Goal: Complete application form

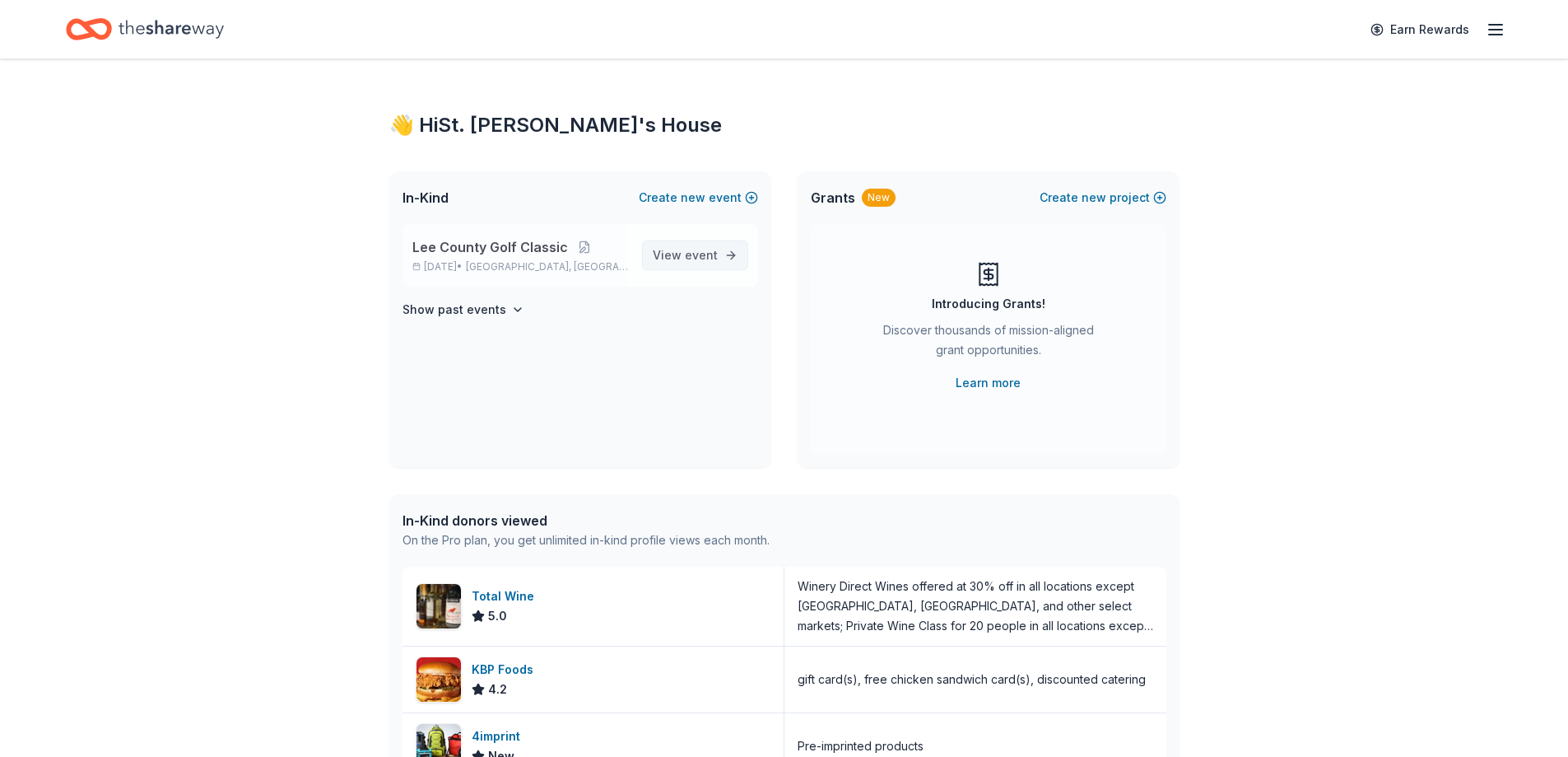
click at [684, 256] on span "View event" at bounding box center [685, 255] width 65 height 20
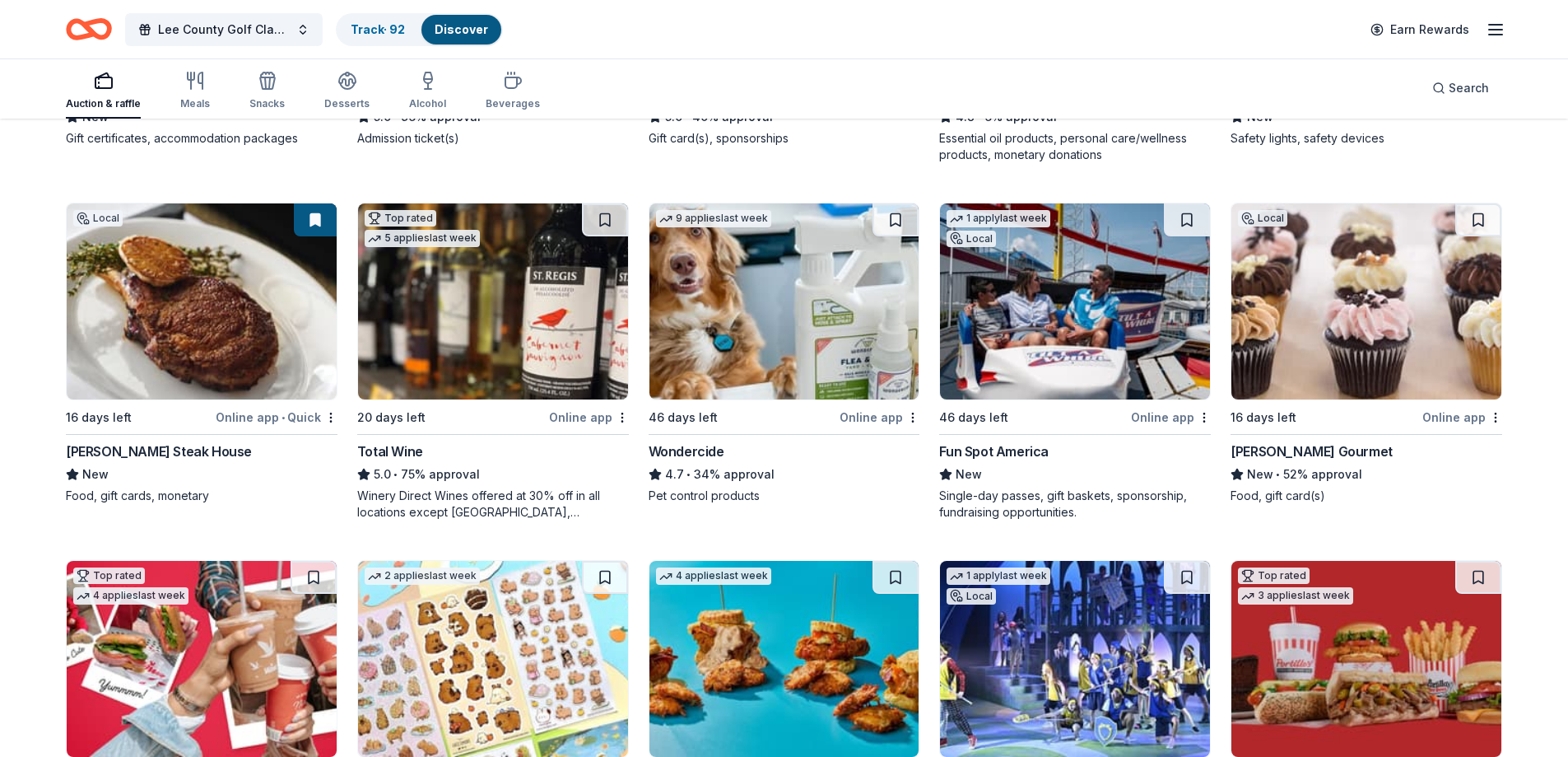
scroll to position [1546, 0]
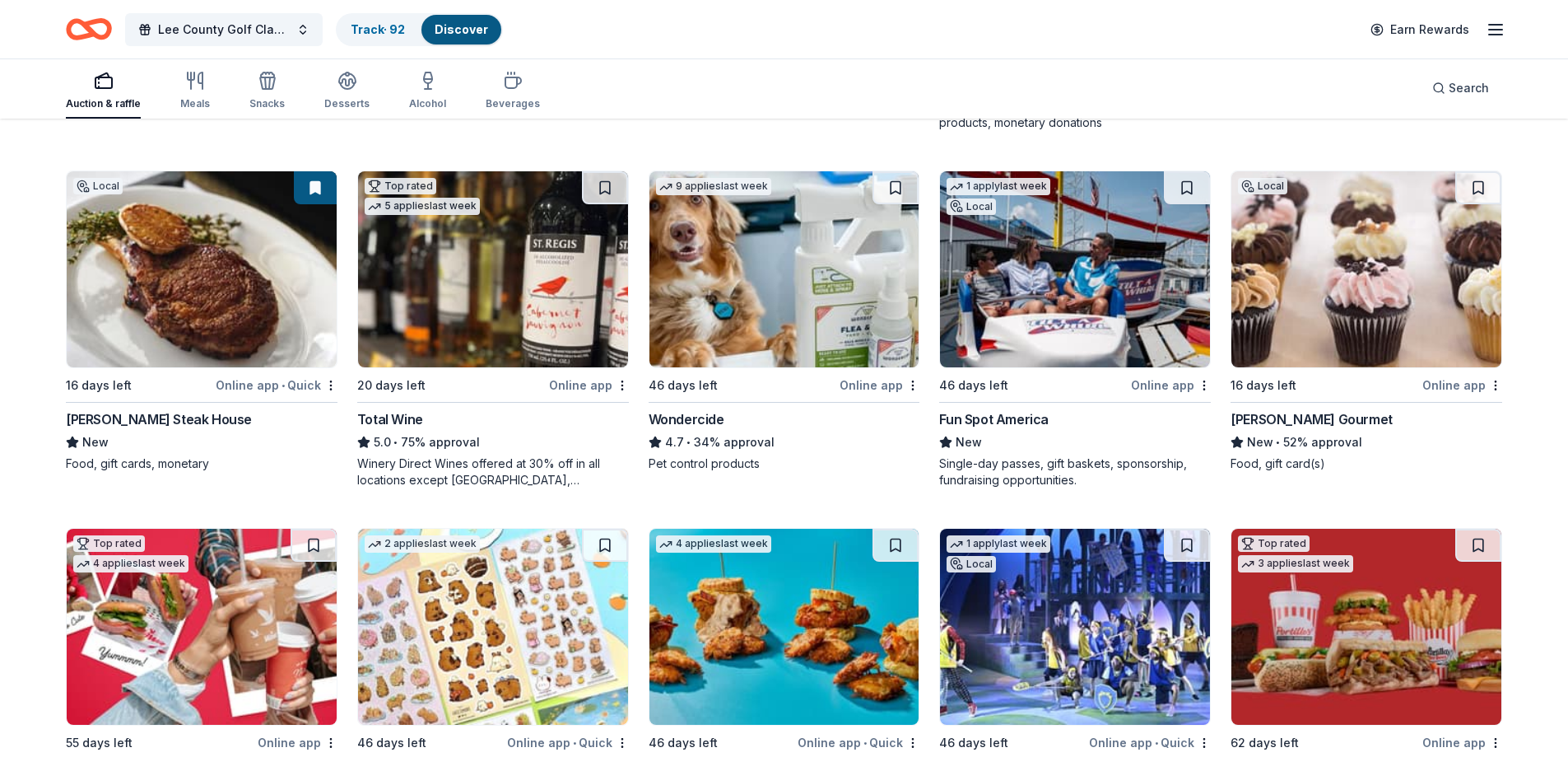
click at [455, 306] on img at bounding box center [492, 269] width 270 height 196
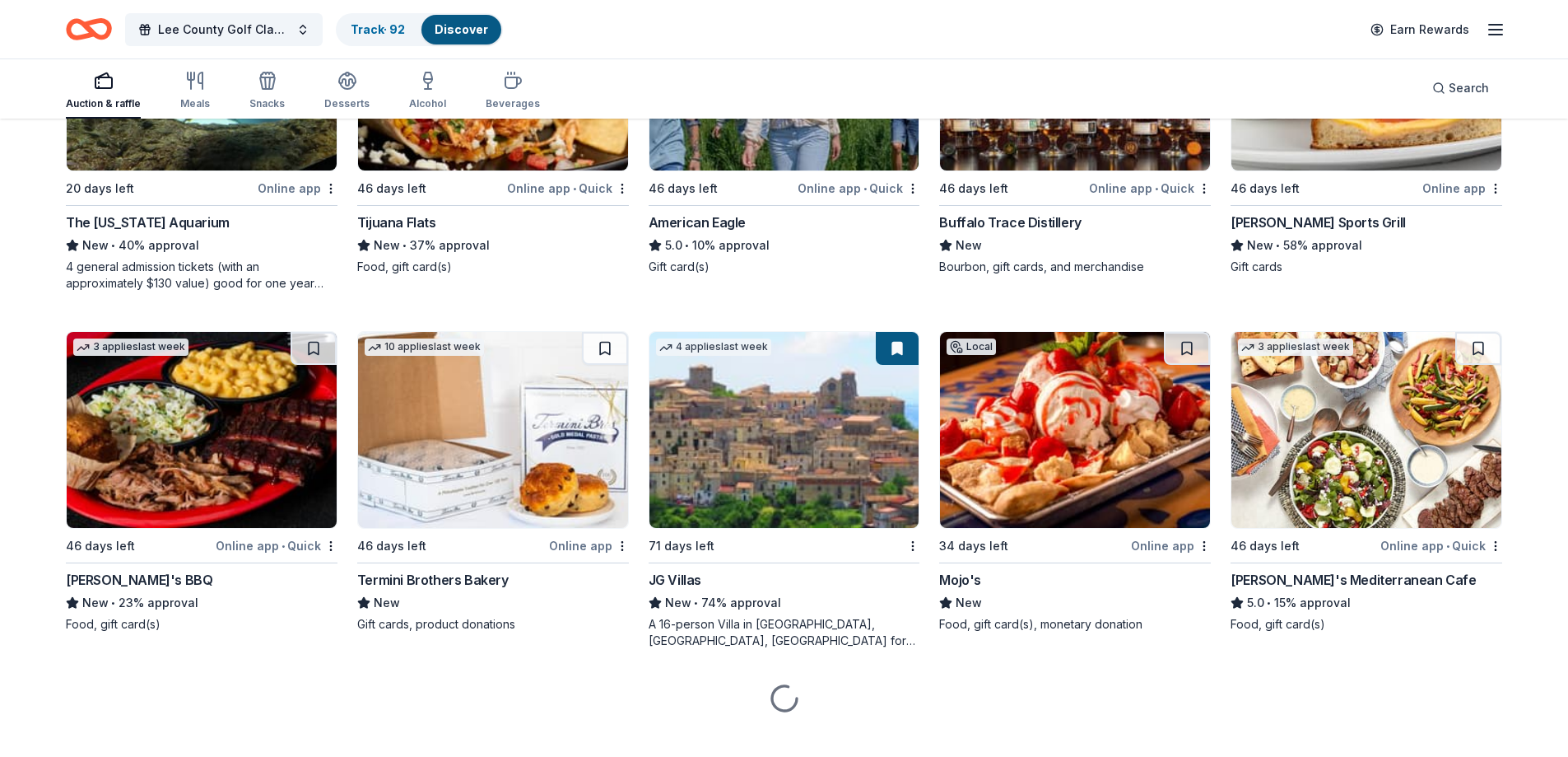
scroll to position [3192, 0]
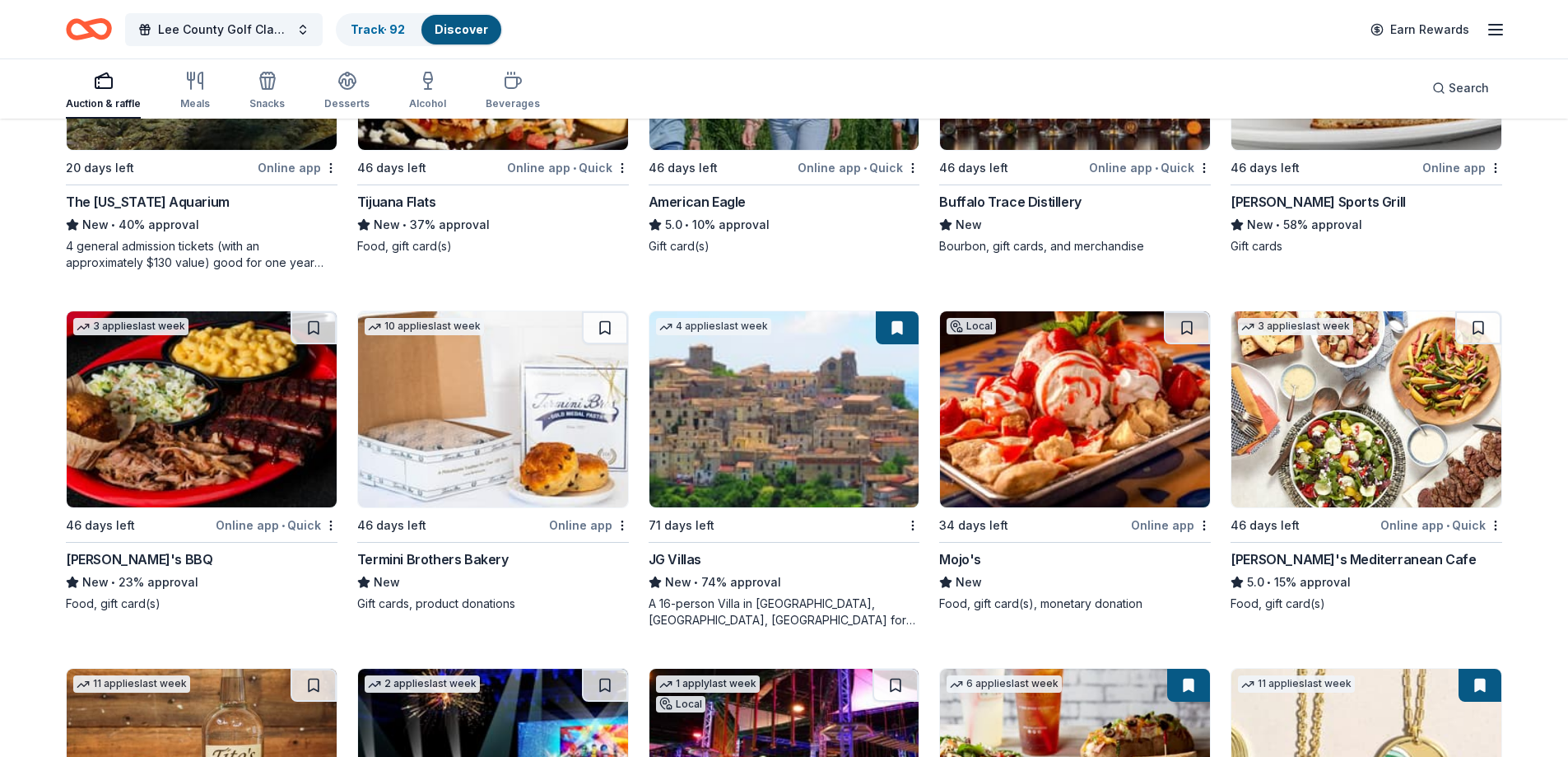
click at [474, 404] on img at bounding box center [492, 409] width 270 height 196
click at [496, 389] on img at bounding box center [492, 409] width 270 height 196
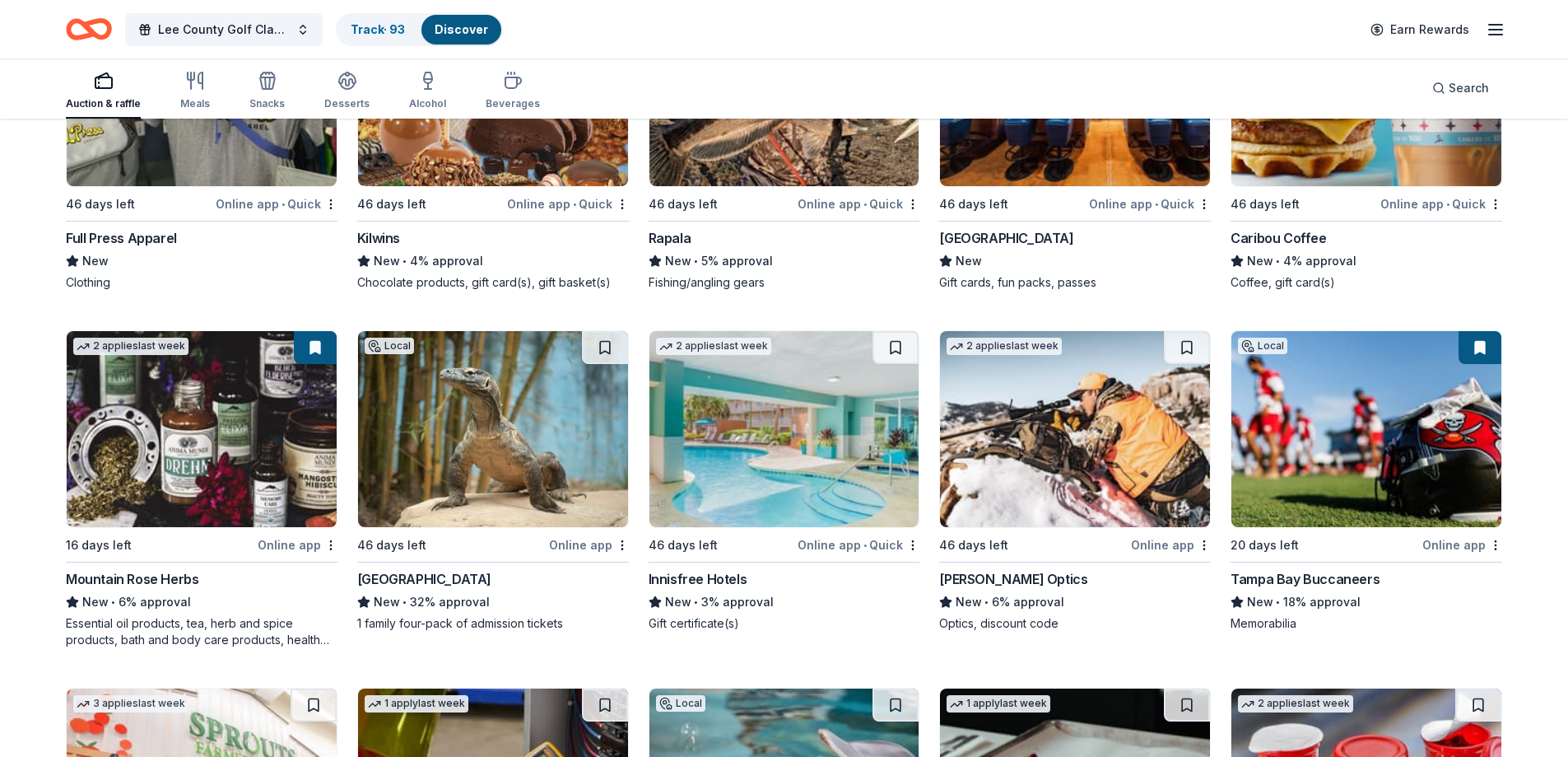
scroll to position [7802, 0]
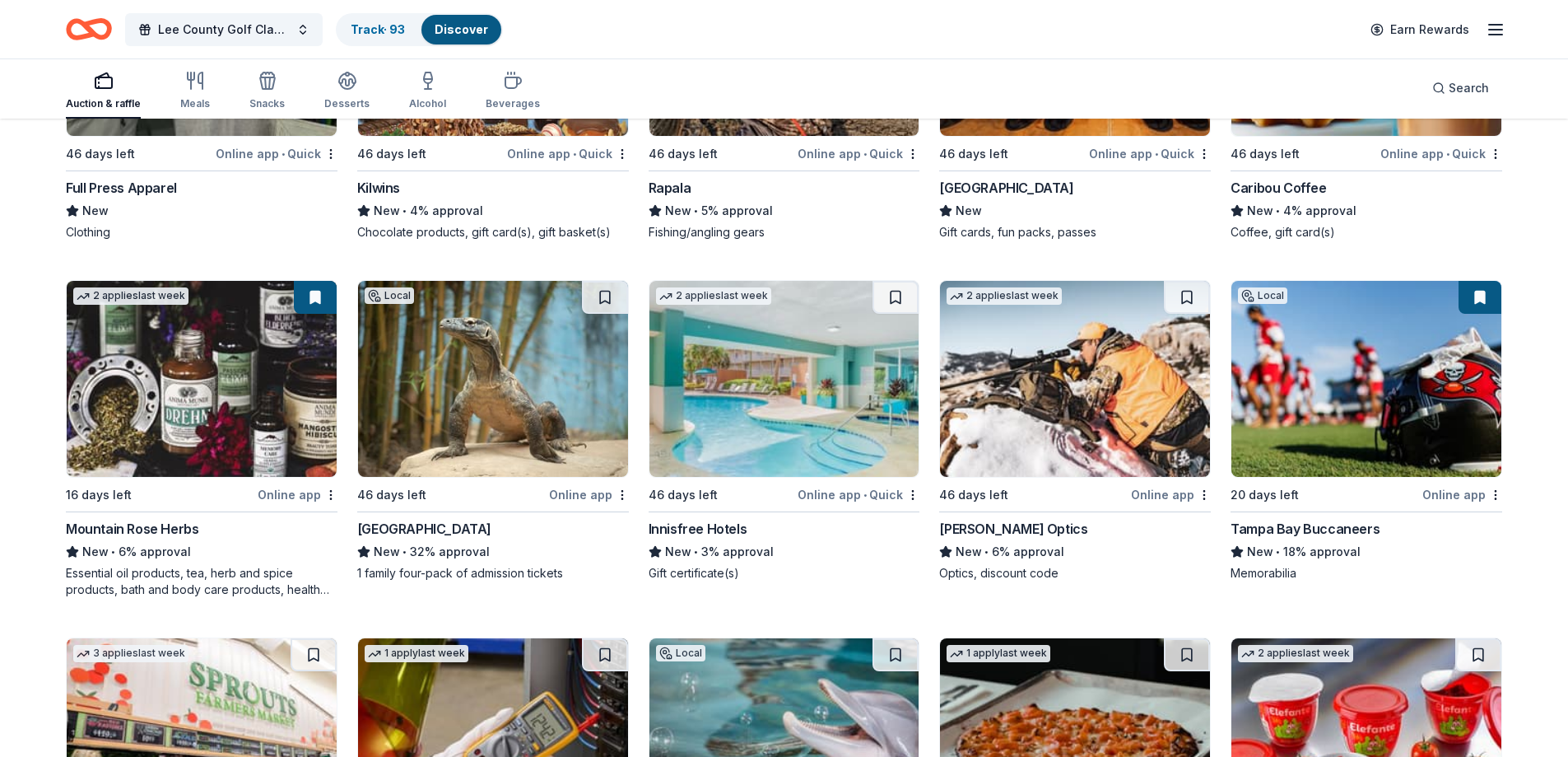
click at [738, 431] on img at bounding box center [784, 379] width 270 height 196
click at [799, 390] on img at bounding box center [784, 379] width 270 height 196
click at [1071, 354] on img at bounding box center [1075, 379] width 270 height 196
click at [1067, 371] on img at bounding box center [1075, 379] width 270 height 196
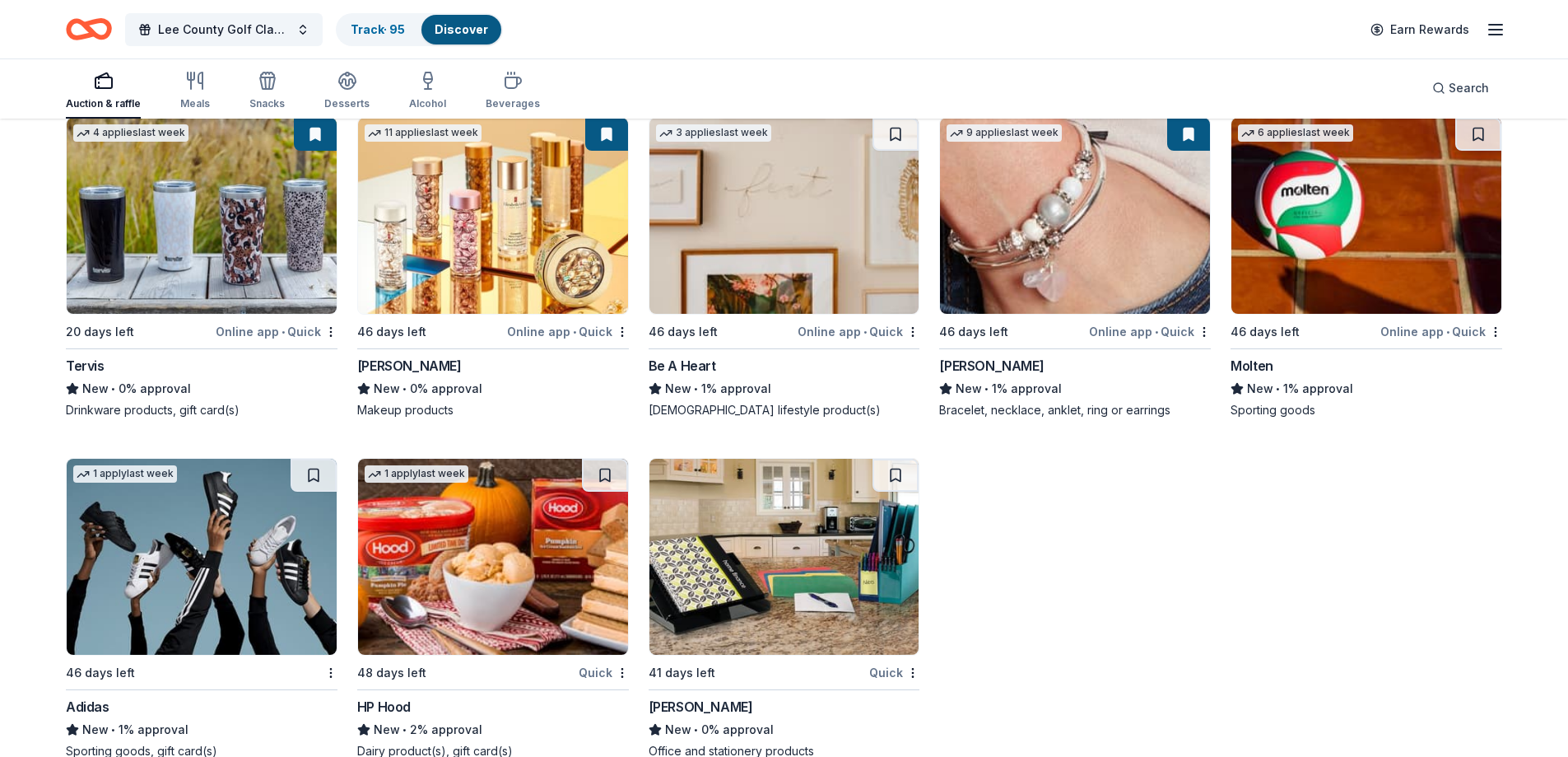
scroll to position [17006, 0]
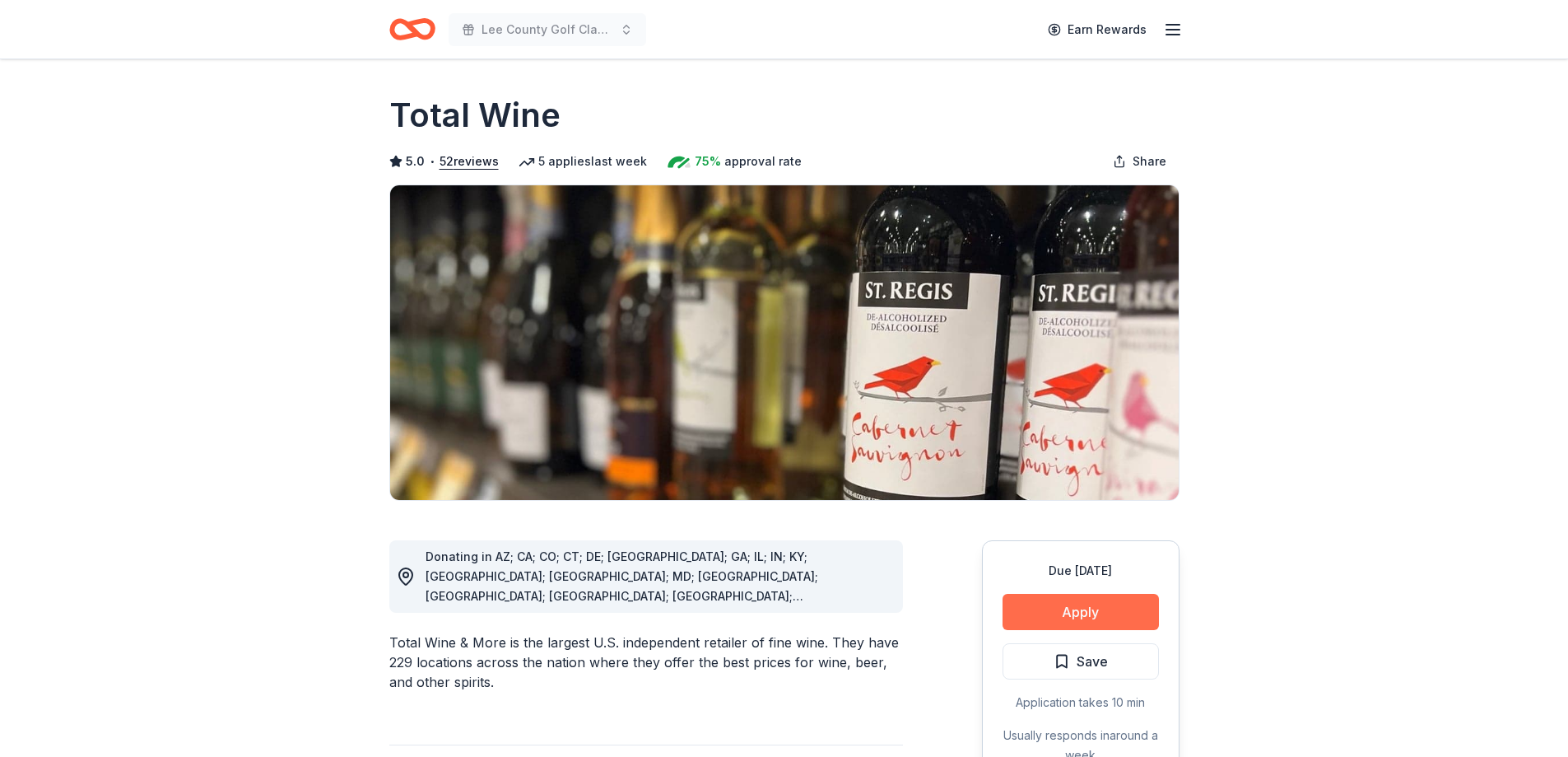
click at [1067, 609] on button "Apply" at bounding box center [1081, 612] width 156 height 36
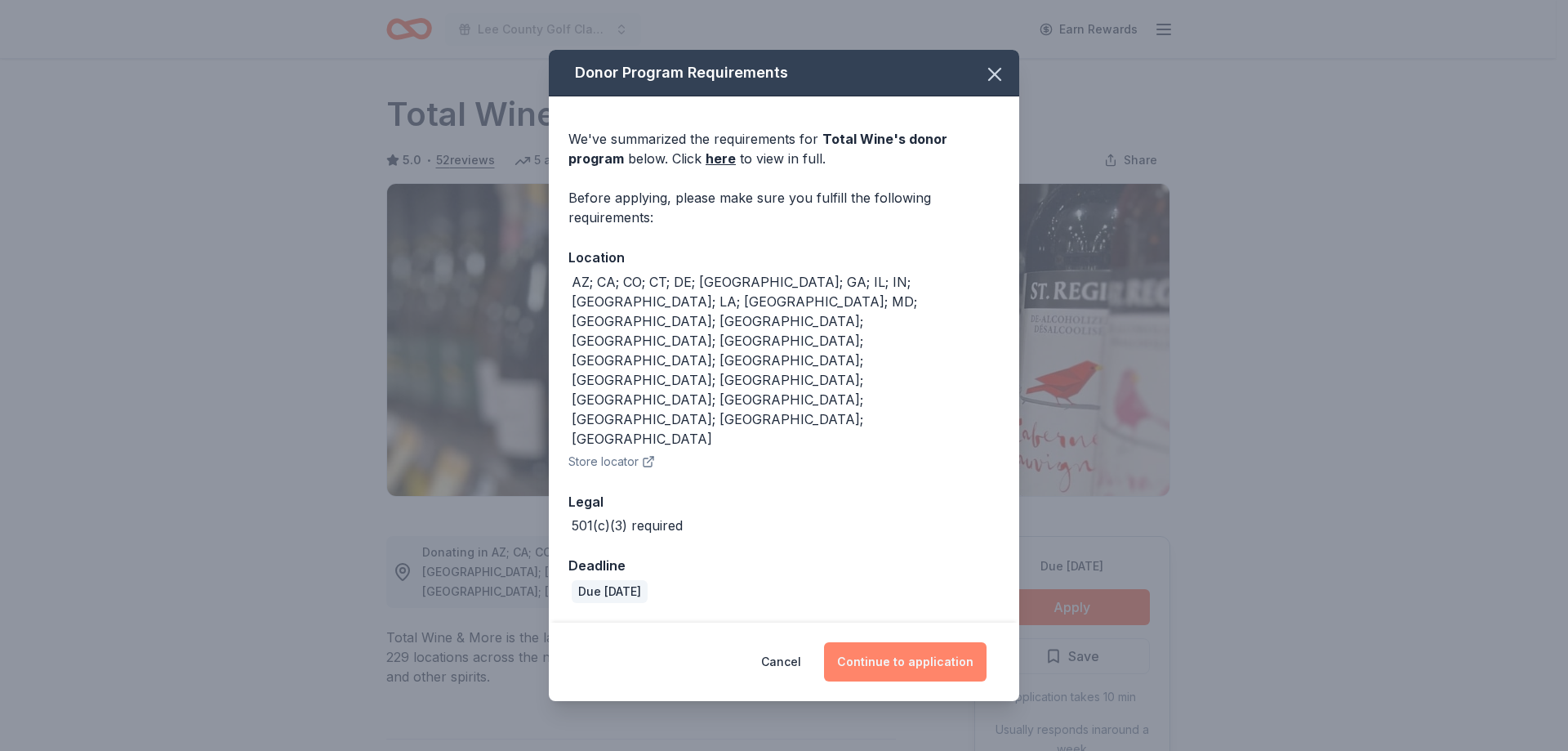
click at [897, 642] on button "Continue to application" at bounding box center [905, 661] width 162 height 39
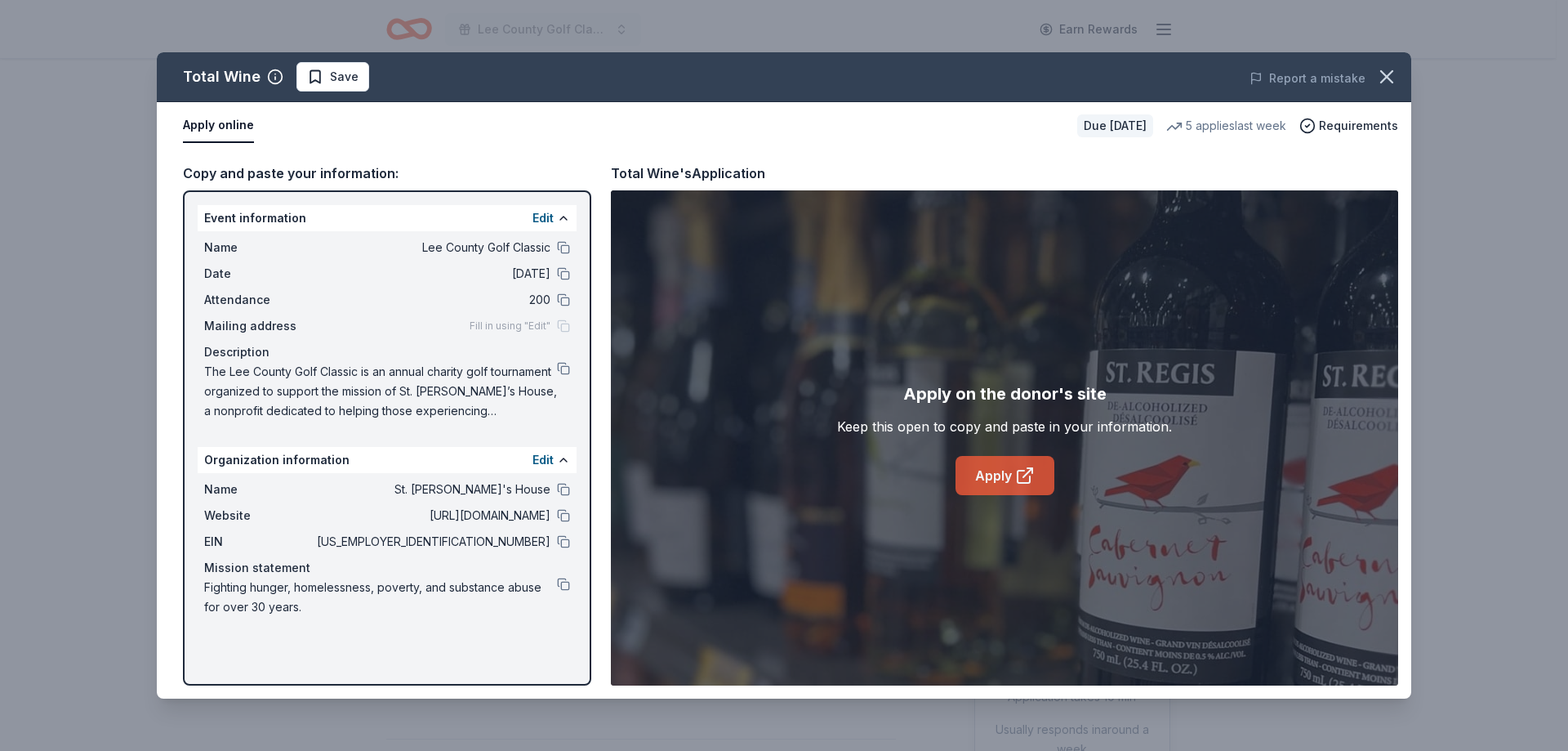
click at [1006, 481] on link "Apply" at bounding box center [1005, 475] width 99 height 39
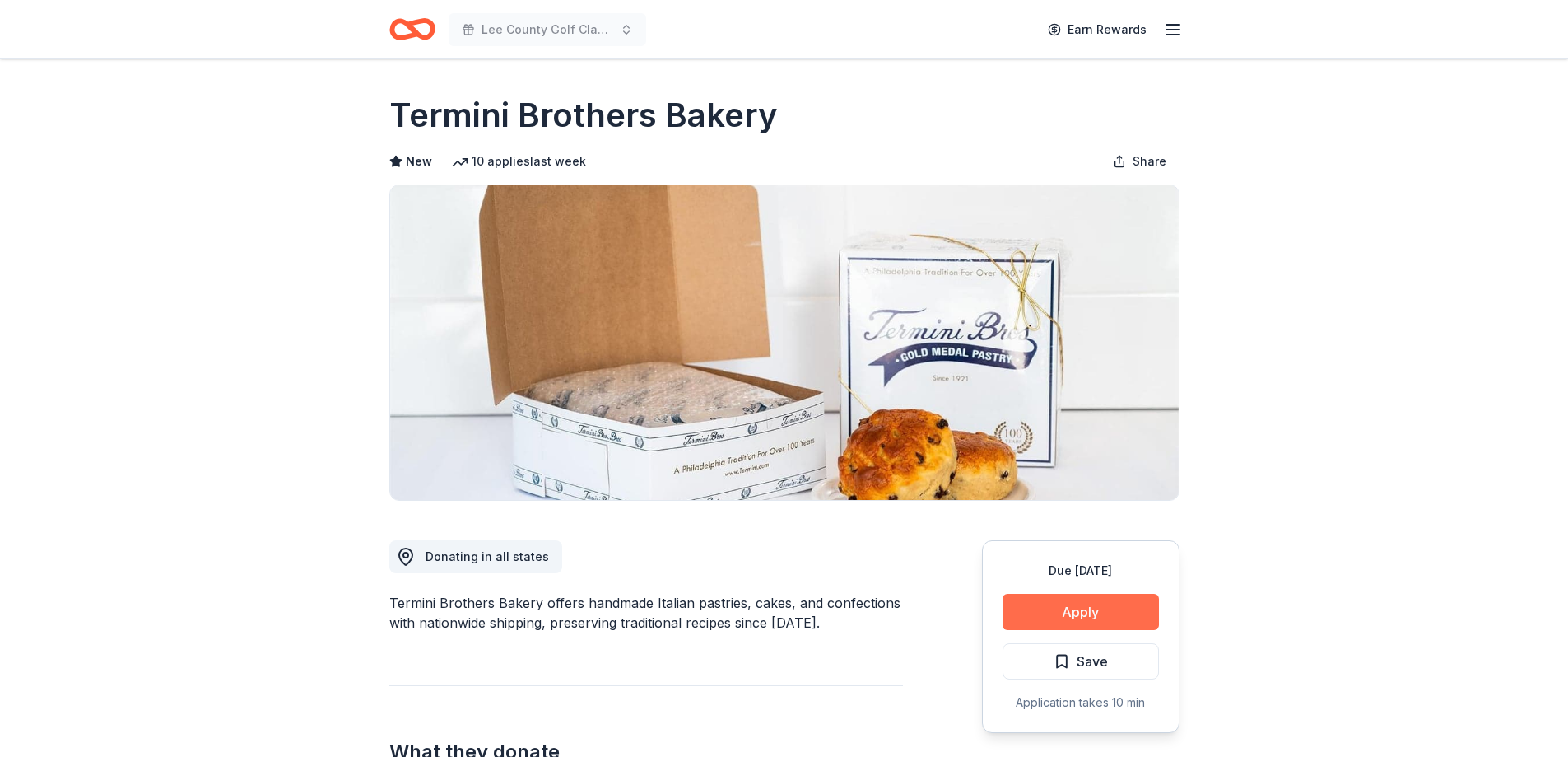
click at [1061, 611] on button "Apply" at bounding box center [1081, 612] width 156 height 36
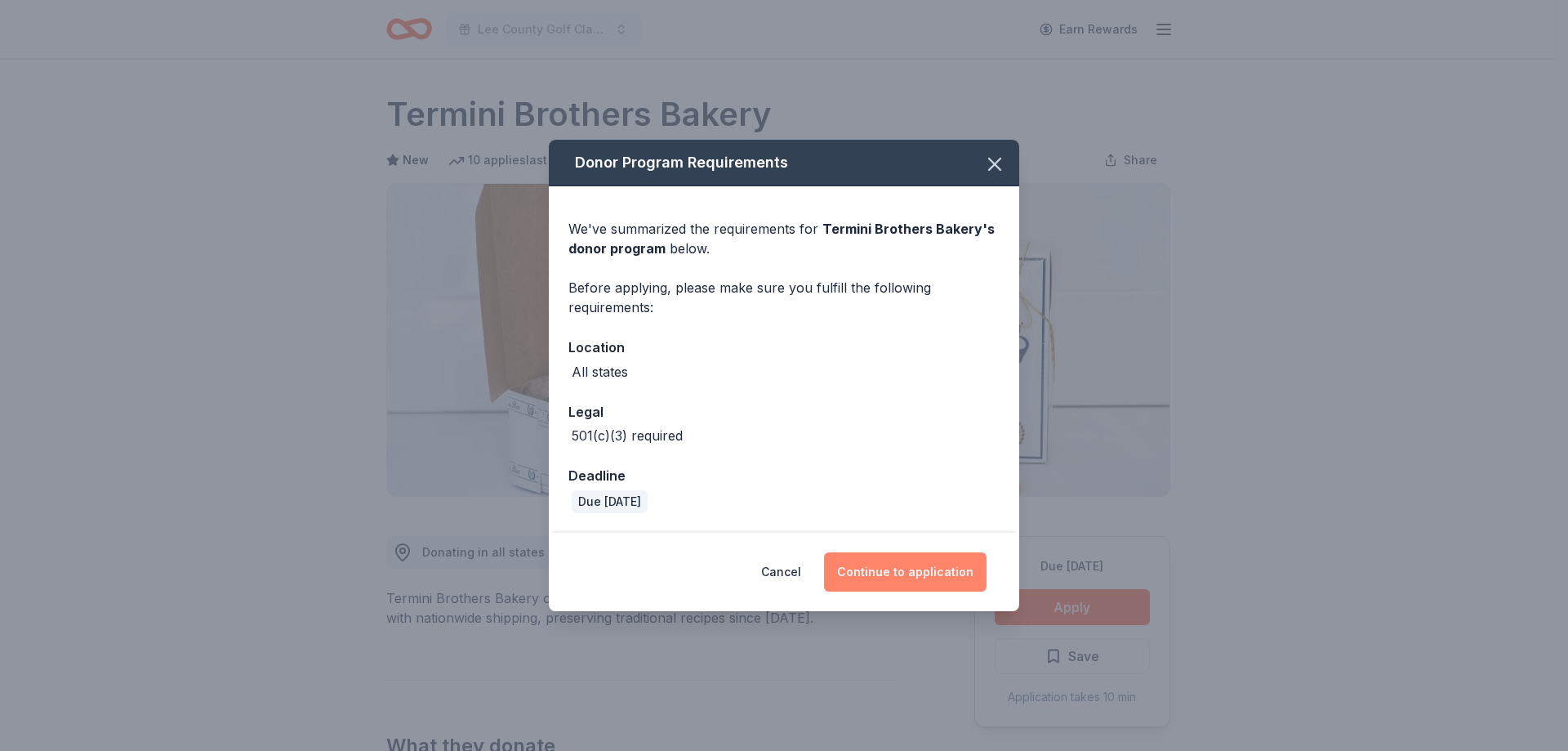
click at [898, 560] on button "Continue to application" at bounding box center [905, 571] width 162 height 39
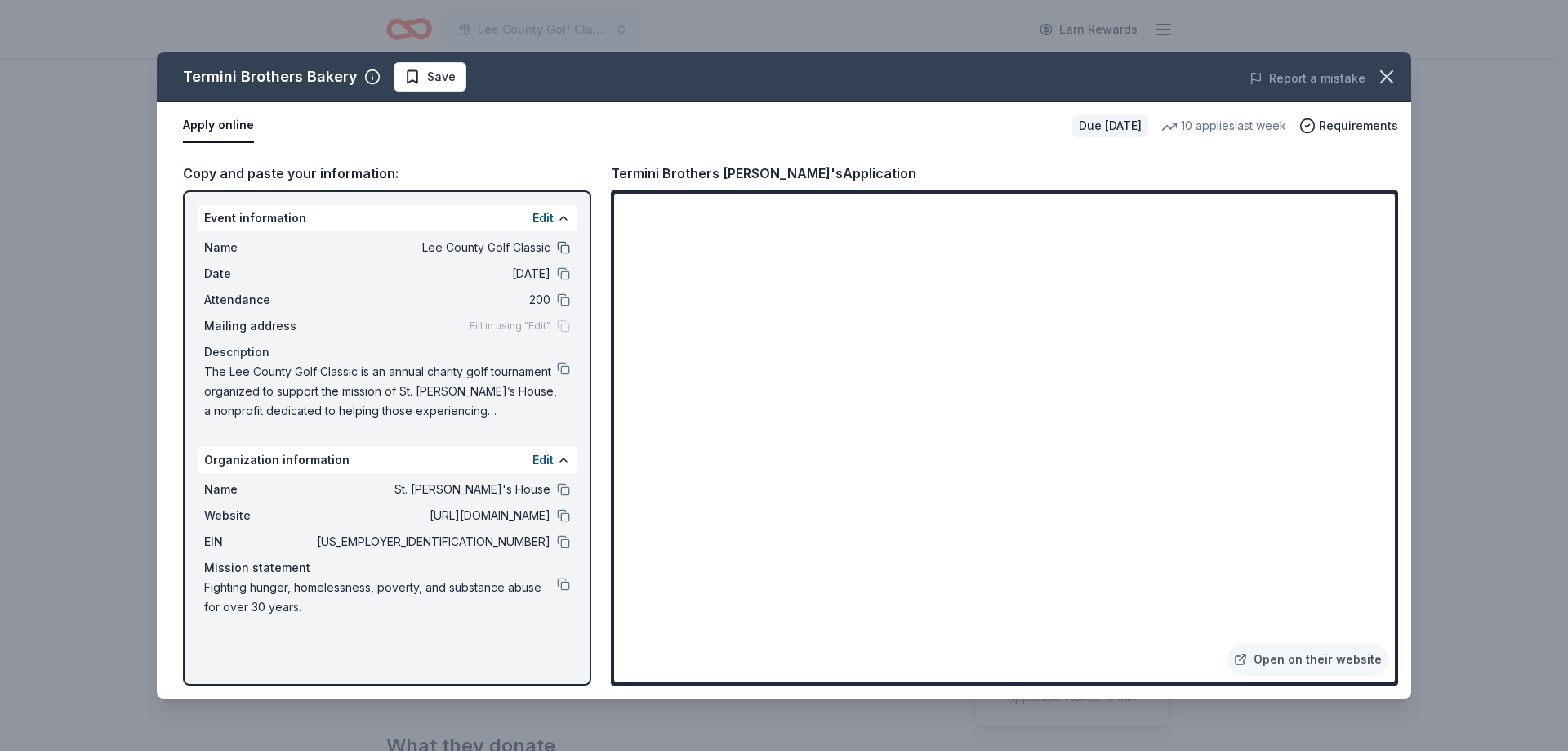
click at [566, 251] on button at bounding box center [563, 247] width 13 height 13
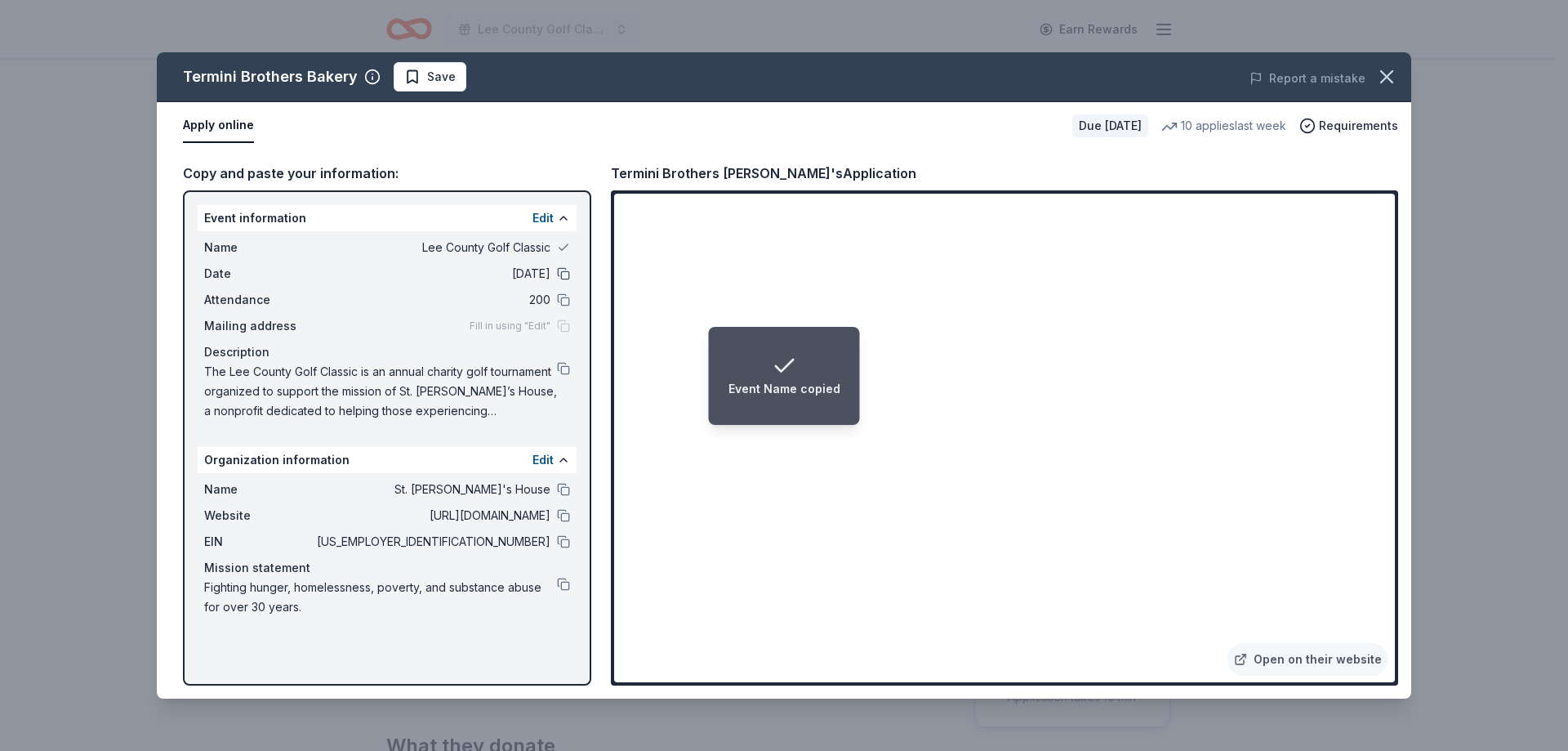
click at [563, 270] on button at bounding box center [563, 273] width 13 height 13
click at [559, 296] on button at bounding box center [563, 299] width 13 height 13
click at [558, 371] on button at bounding box center [563, 368] width 13 height 13
click at [566, 485] on button at bounding box center [563, 489] width 13 height 13
click at [561, 511] on button at bounding box center [563, 515] width 13 height 13
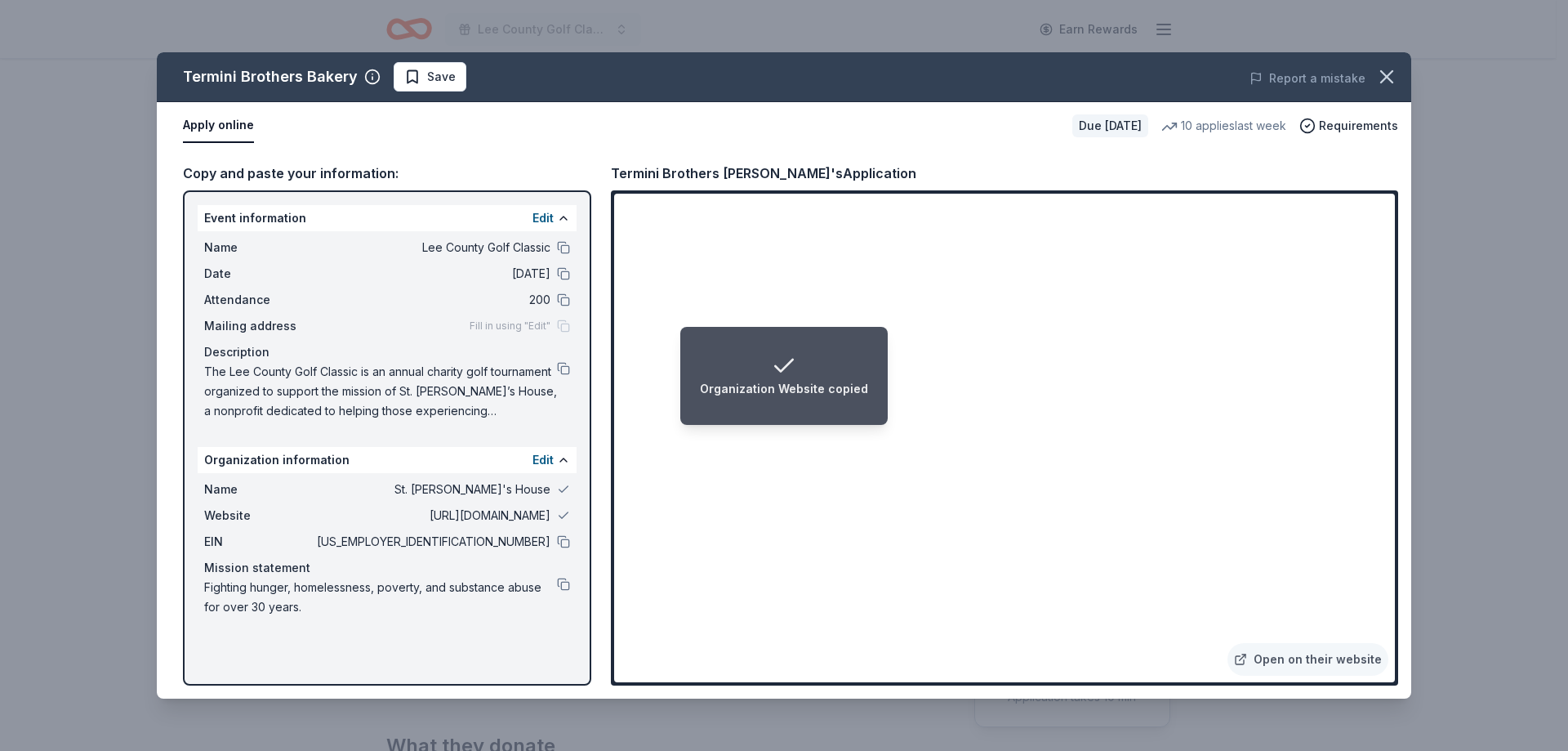
click at [556, 536] on div "EIN 65-1110501" at bounding box center [387, 542] width 366 height 20
click at [561, 539] on button at bounding box center [563, 541] width 13 height 13
click at [565, 541] on button at bounding box center [563, 541] width 13 height 13
click at [561, 582] on button at bounding box center [563, 584] width 13 height 13
click at [561, 489] on button at bounding box center [563, 489] width 13 height 13
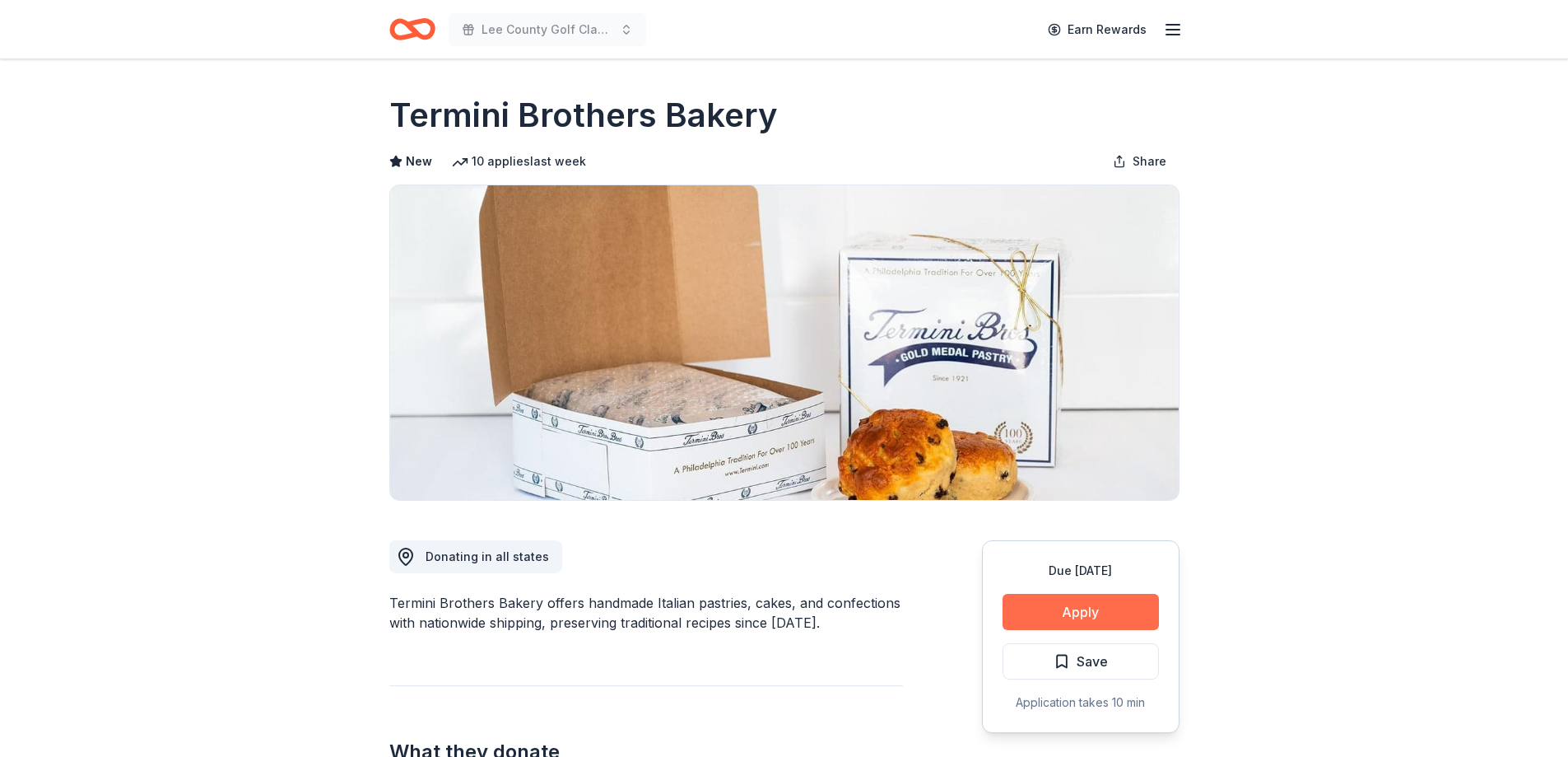
click at [1081, 620] on button "Apply" at bounding box center [1081, 612] width 156 height 36
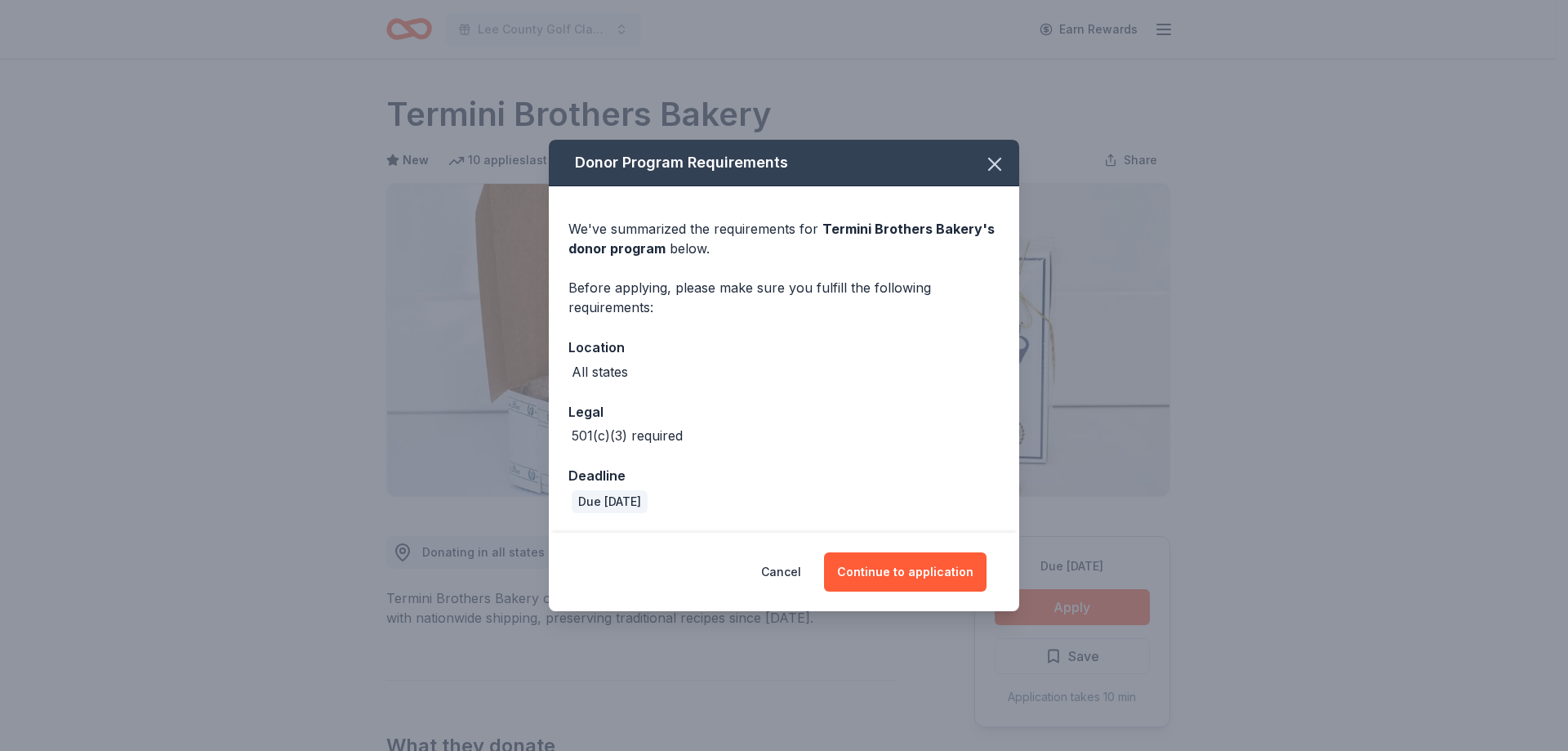
click at [1073, 644] on div "Donor Program Requirements We've summarized the requirements for Termini Brothe…" at bounding box center [784, 375] width 1568 height 751
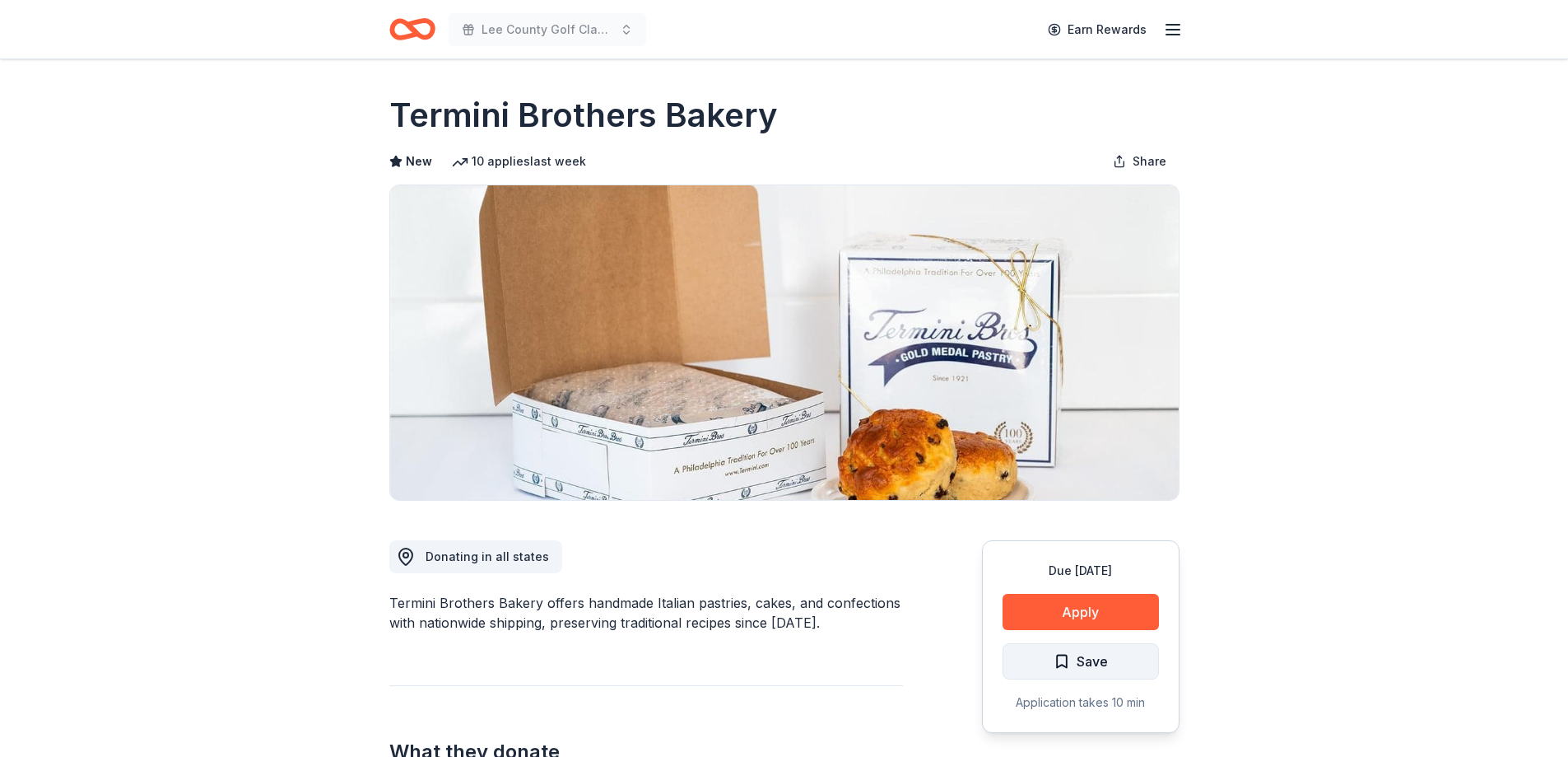
click at [1082, 658] on span "Save" at bounding box center [1092, 662] width 31 height 22
click at [1082, 658] on html "Lee County Golf Classic Earn Rewards Due [DATE] Share Termini Brothers Bakery N…" at bounding box center [784, 378] width 1568 height 757
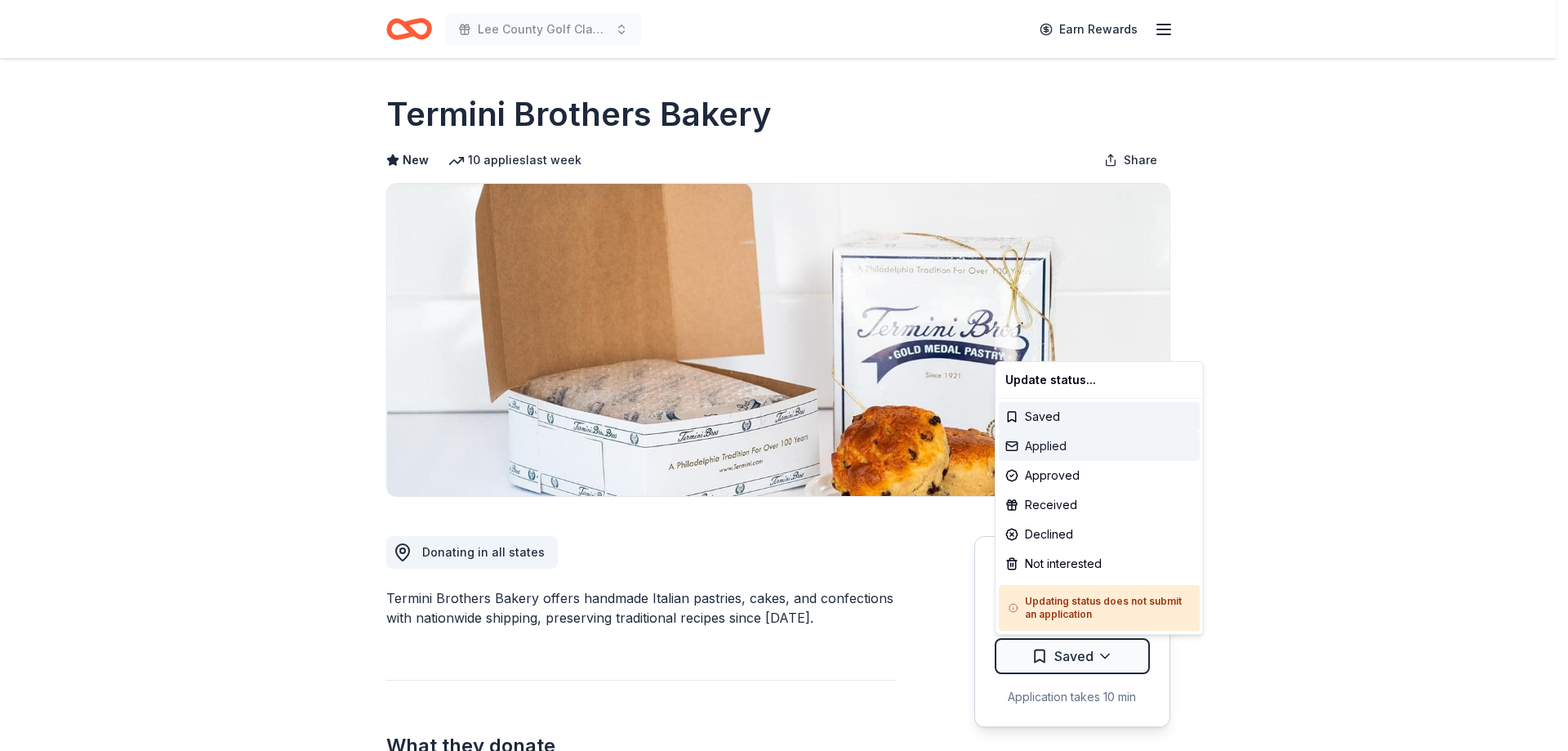
click at [1027, 447] on div "Applied" at bounding box center [1099, 445] width 201 height 30
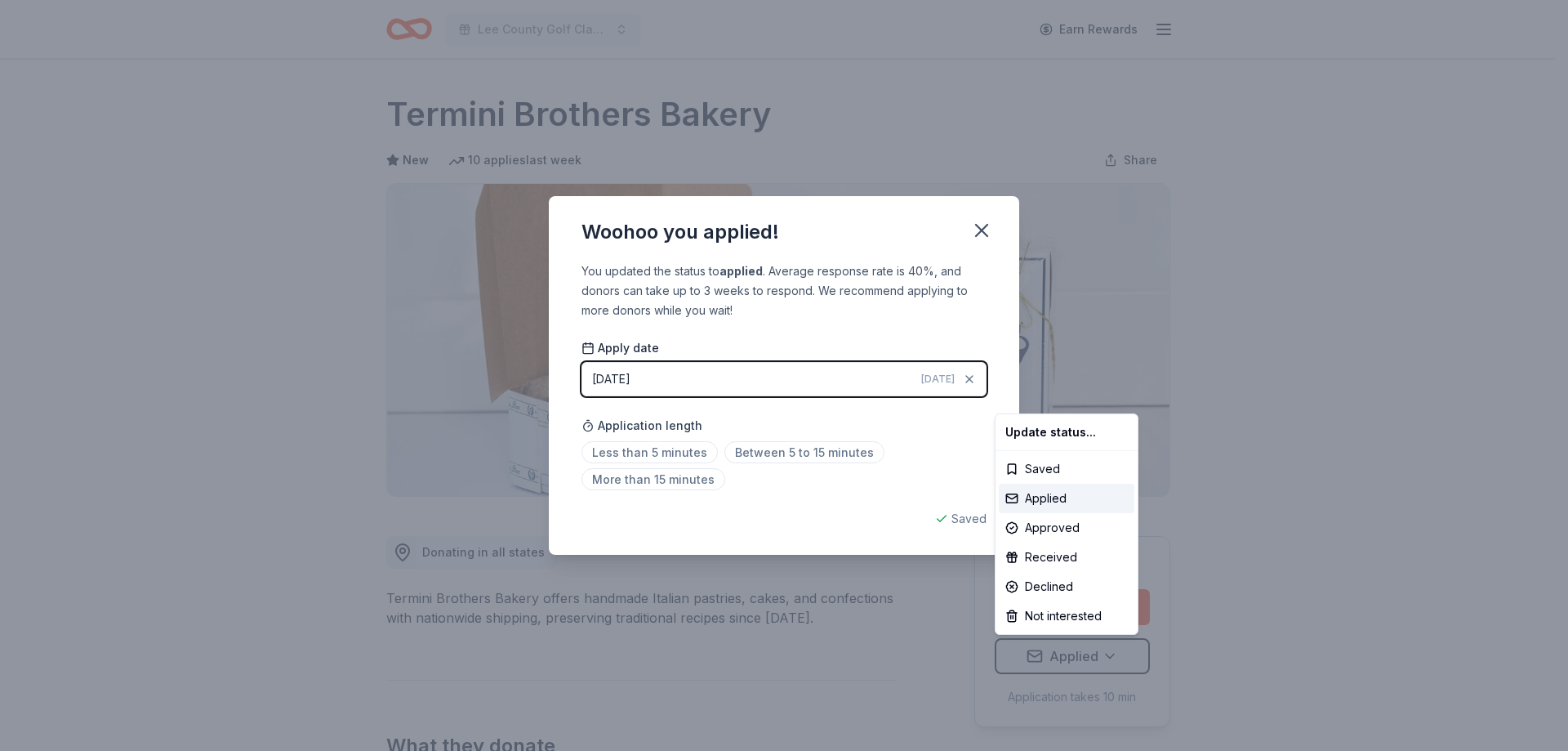
click at [746, 457] on html "Lee County Golf Classic Earn Rewards Due in 46 days Share Termini Brothers Bake…" at bounding box center [784, 375] width 1568 height 751
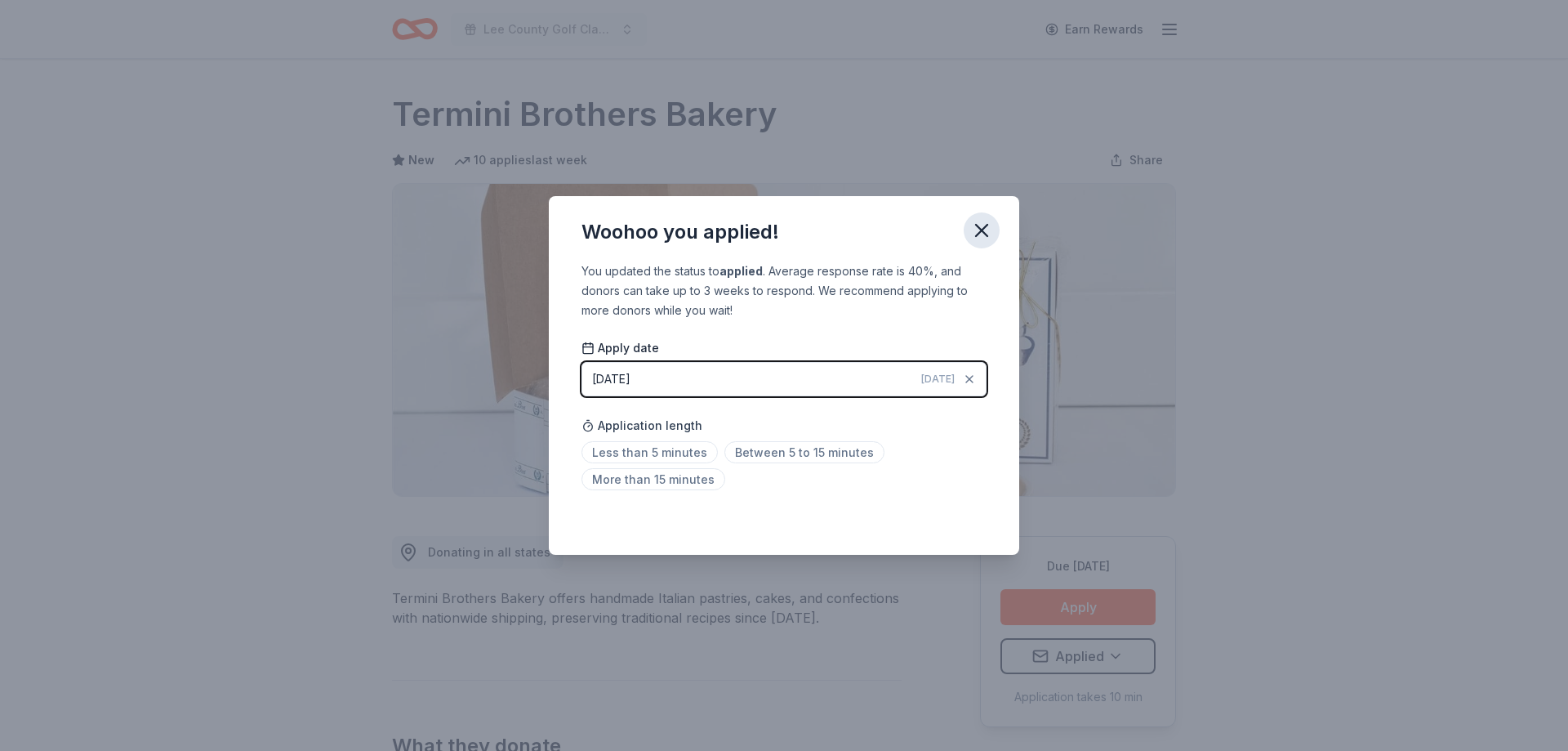
click at [971, 230] on icon "button" at bounding box center [980, 230] width 23 height 23
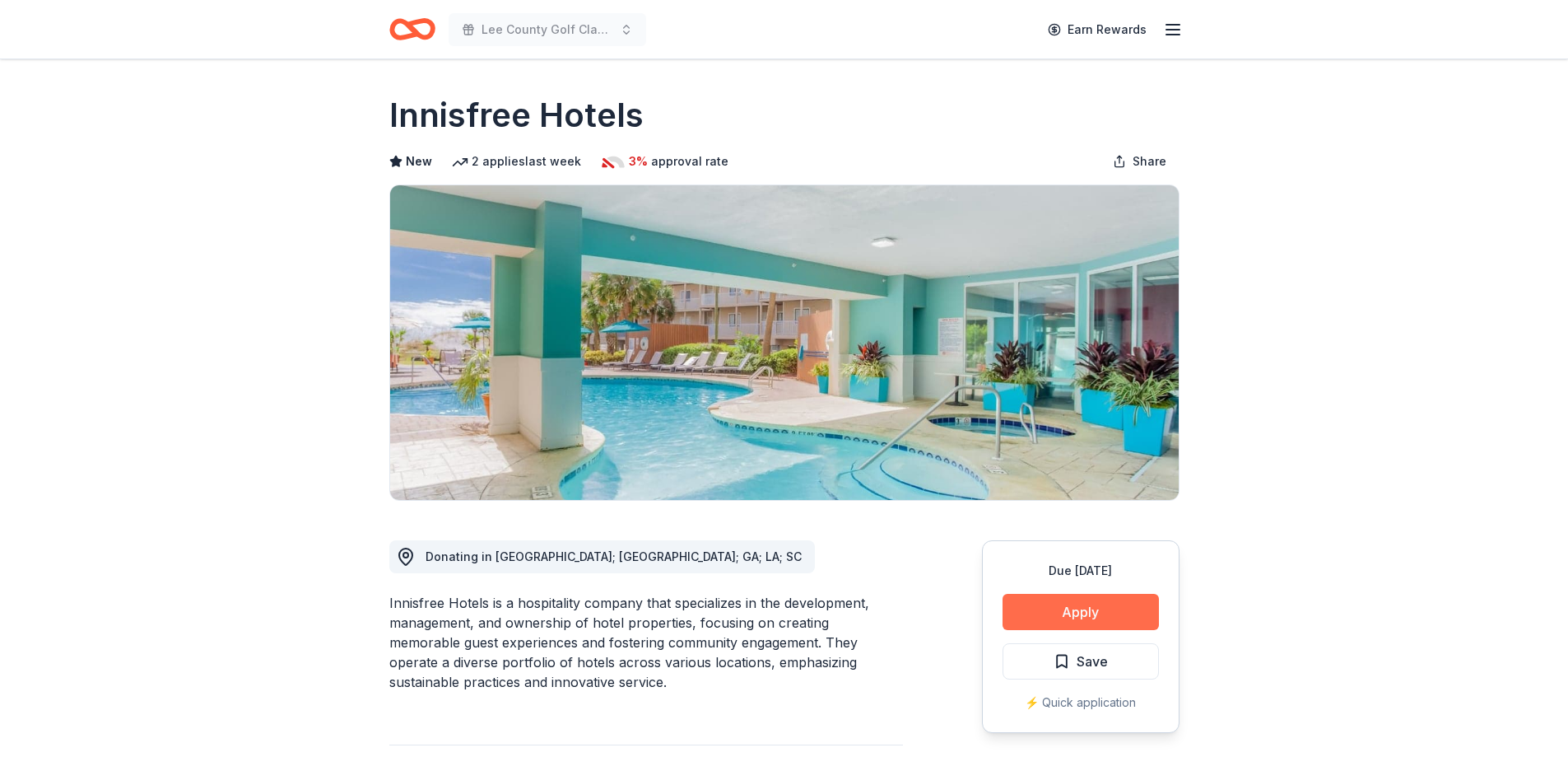
click at [1064, 607] on button "Apply" at bounding box center [1081, 612] width 156 height 36
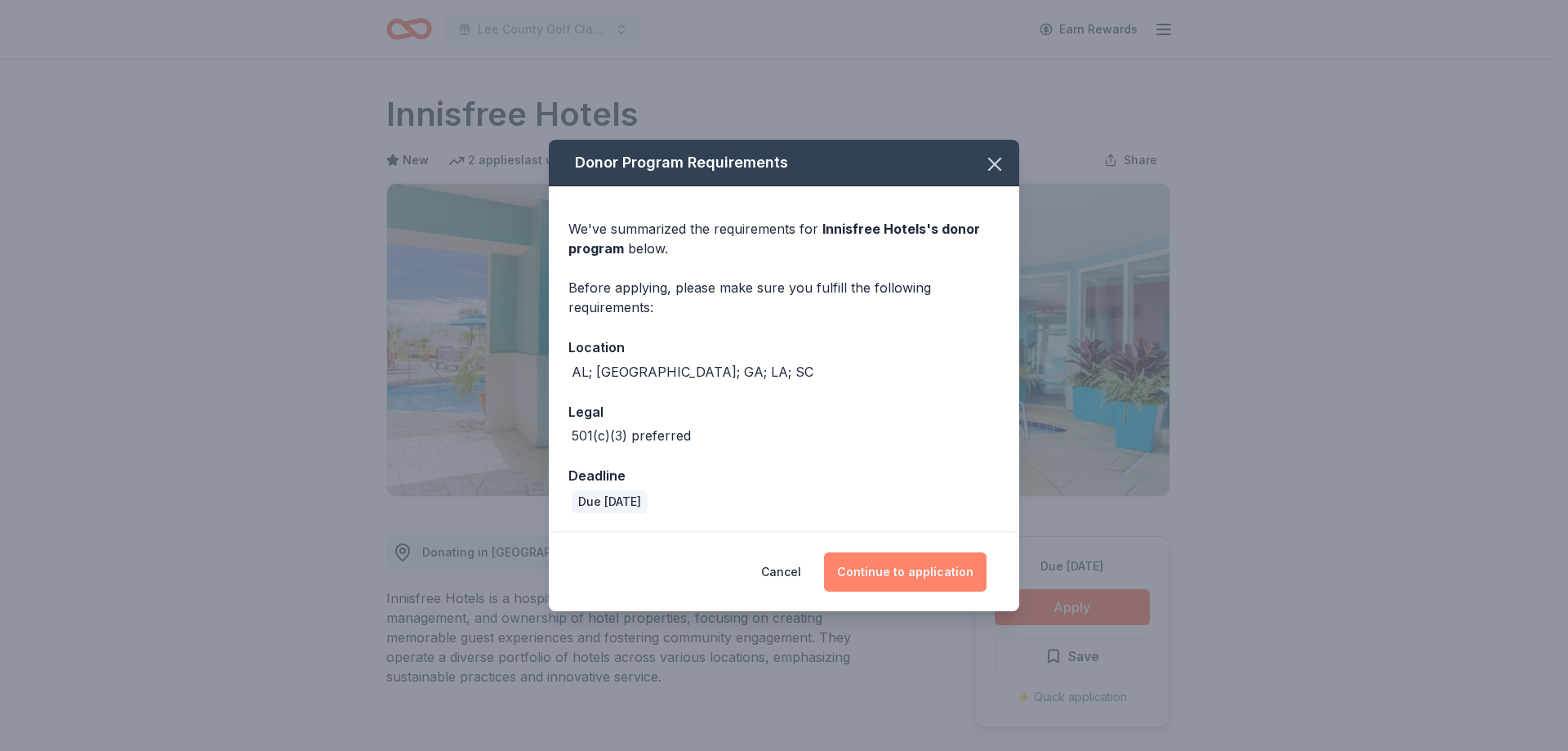
click at [922, 577] on button "Continue to application" at bounding box center [905, 571] width 162 height 39
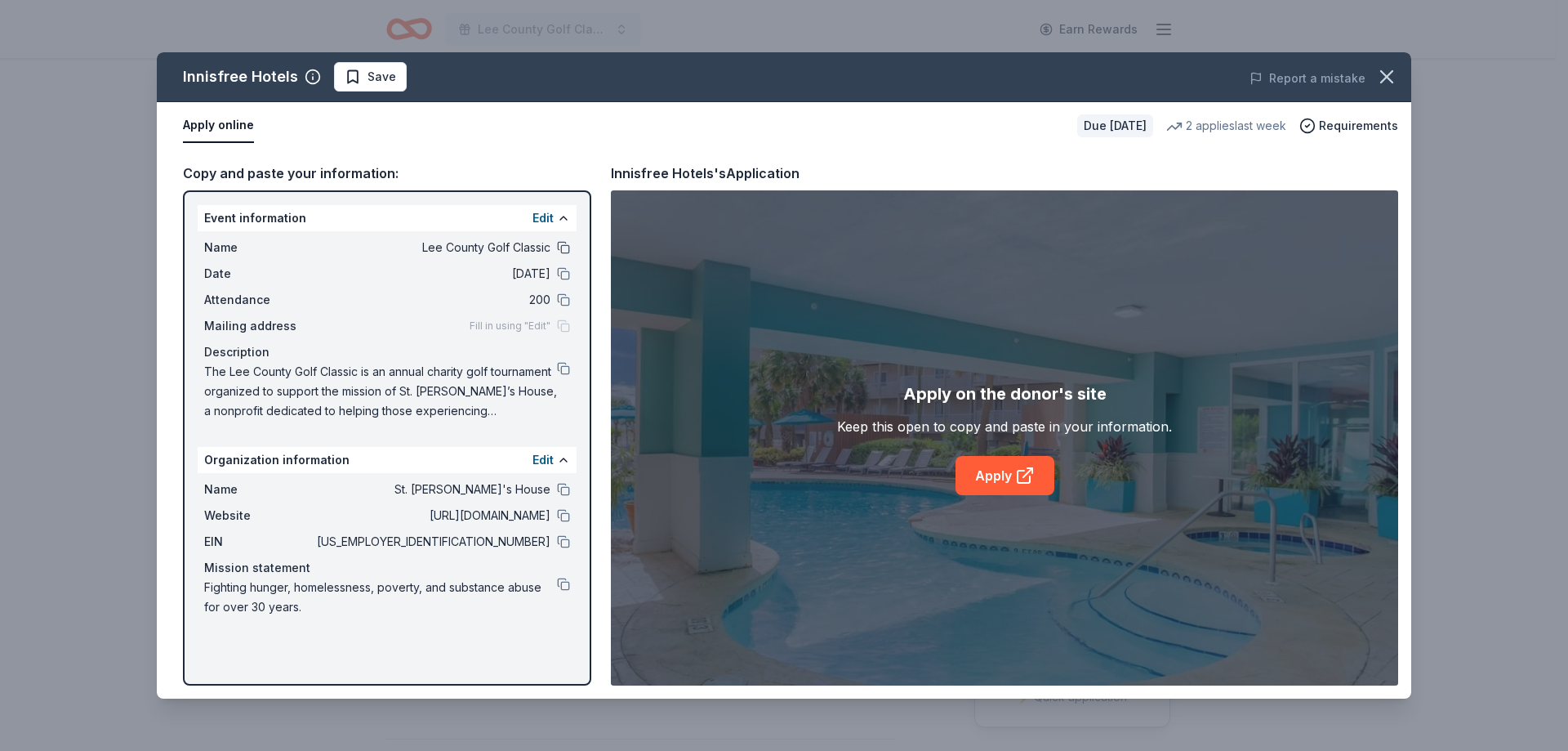
click at [558, 247] on button at bounding box center [563, 247] width 13 height 13
click at [562, 266] on div "Date [DATE]" at bounding box center [387, 274] width 366 height 20
click at [563, 276] on button at bounding box center [563, 273] width 13 height 13
click at [561, 300] on button at bounding box center [563, 299] width 13 height 13
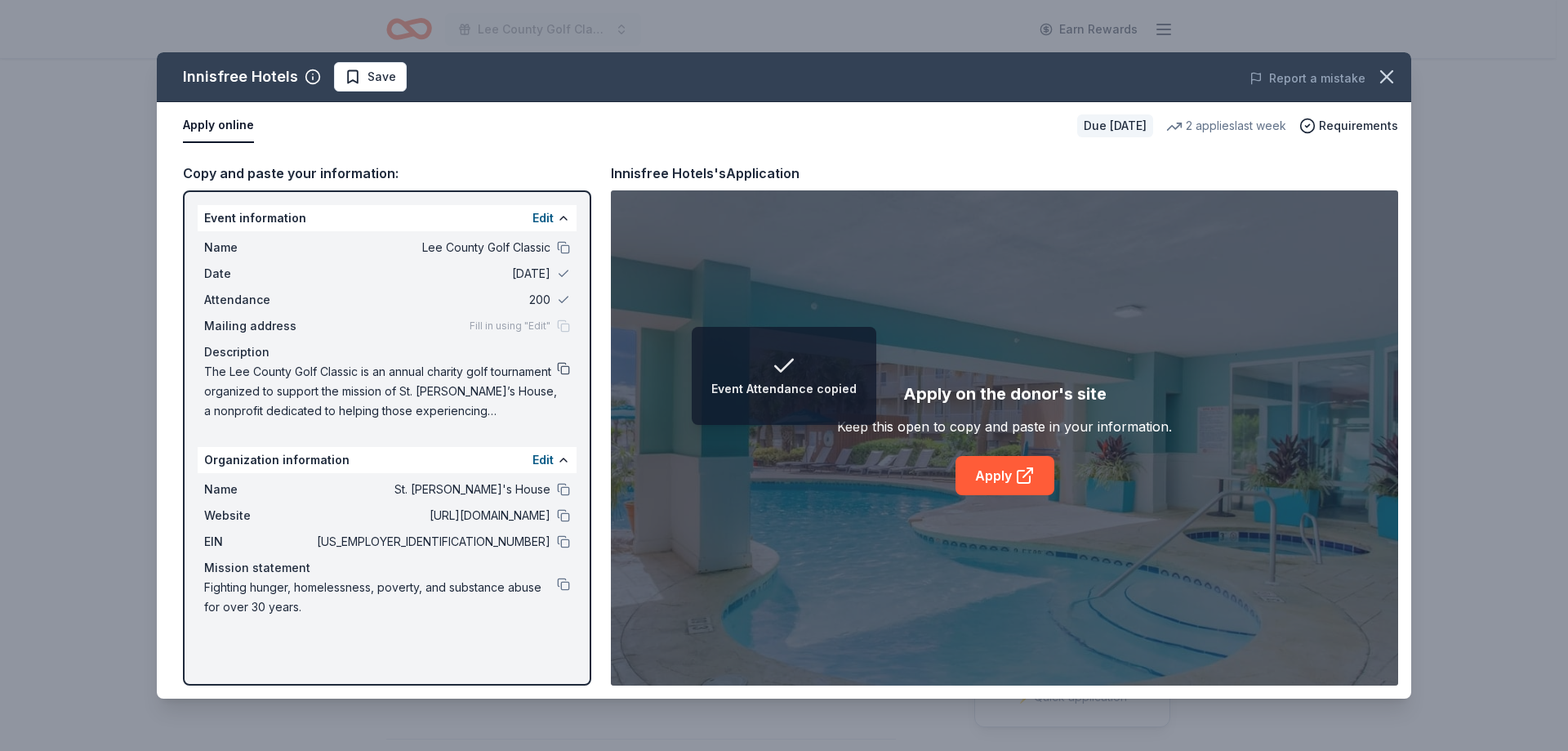
click at [567, 366] on button at bounding box center [563, 368] width 13 height 13
click at [562, 495] on button at bounding box center [563, 489] width 13 height 13
drag, startPoint x: 563, startPoint y: 509, endPoint x: 561, endPoint y: 546, distance: 37.1
click at [563, 511] on button at bounding box center [563, 515] width 13 height 13
drag, startPoint x: 561, startPoint y: 540, endPoint x: 564, endPoint y: 565, distance: 25.2
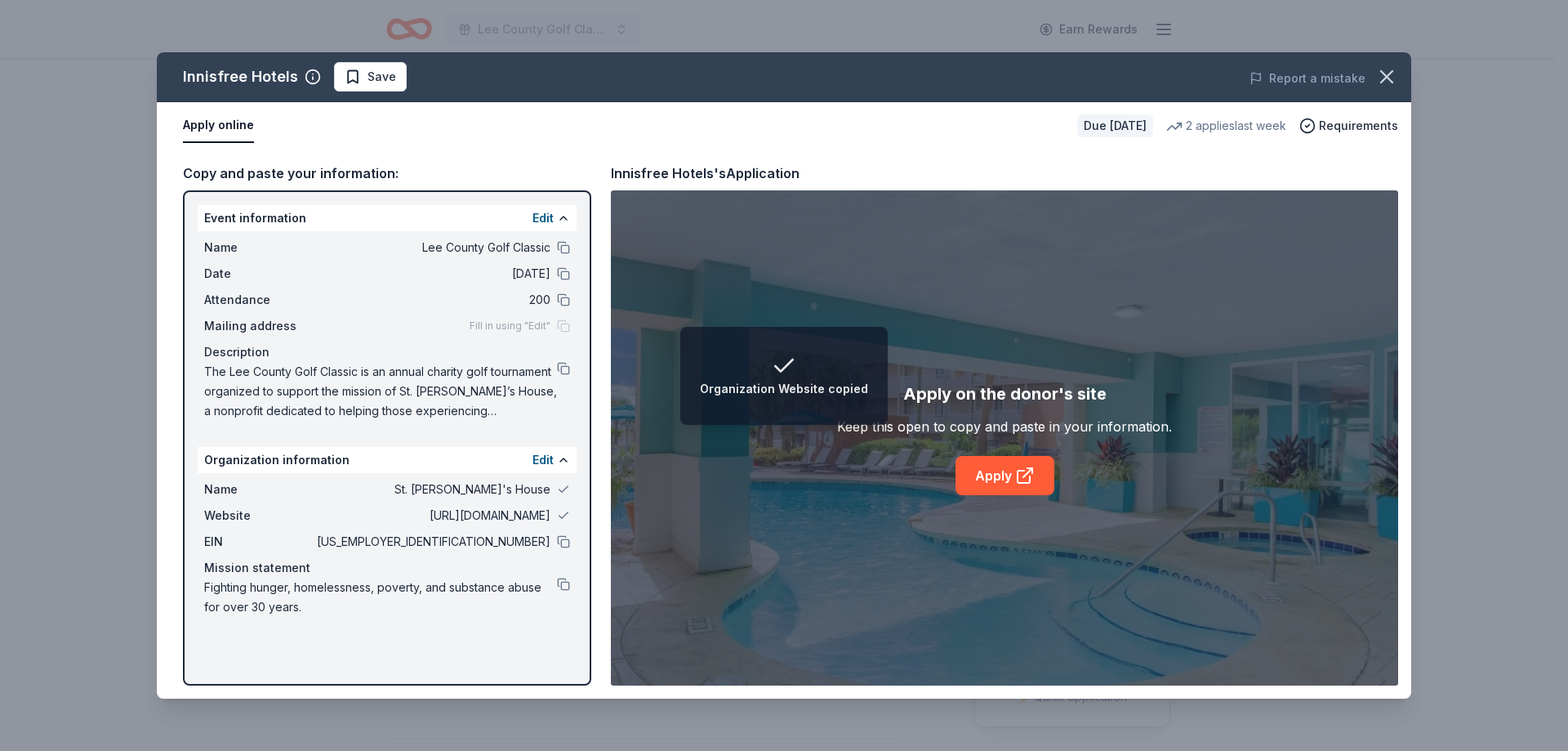
click at [561, 541] on button at bounding box center [563, 541] width 13 height 13
click at [559, 584] on button at bounding box center [563, 584] width 13 height 13
click at [1013, 467] on link "Apply" at bounding box center [1005, 475] width 99 height 39
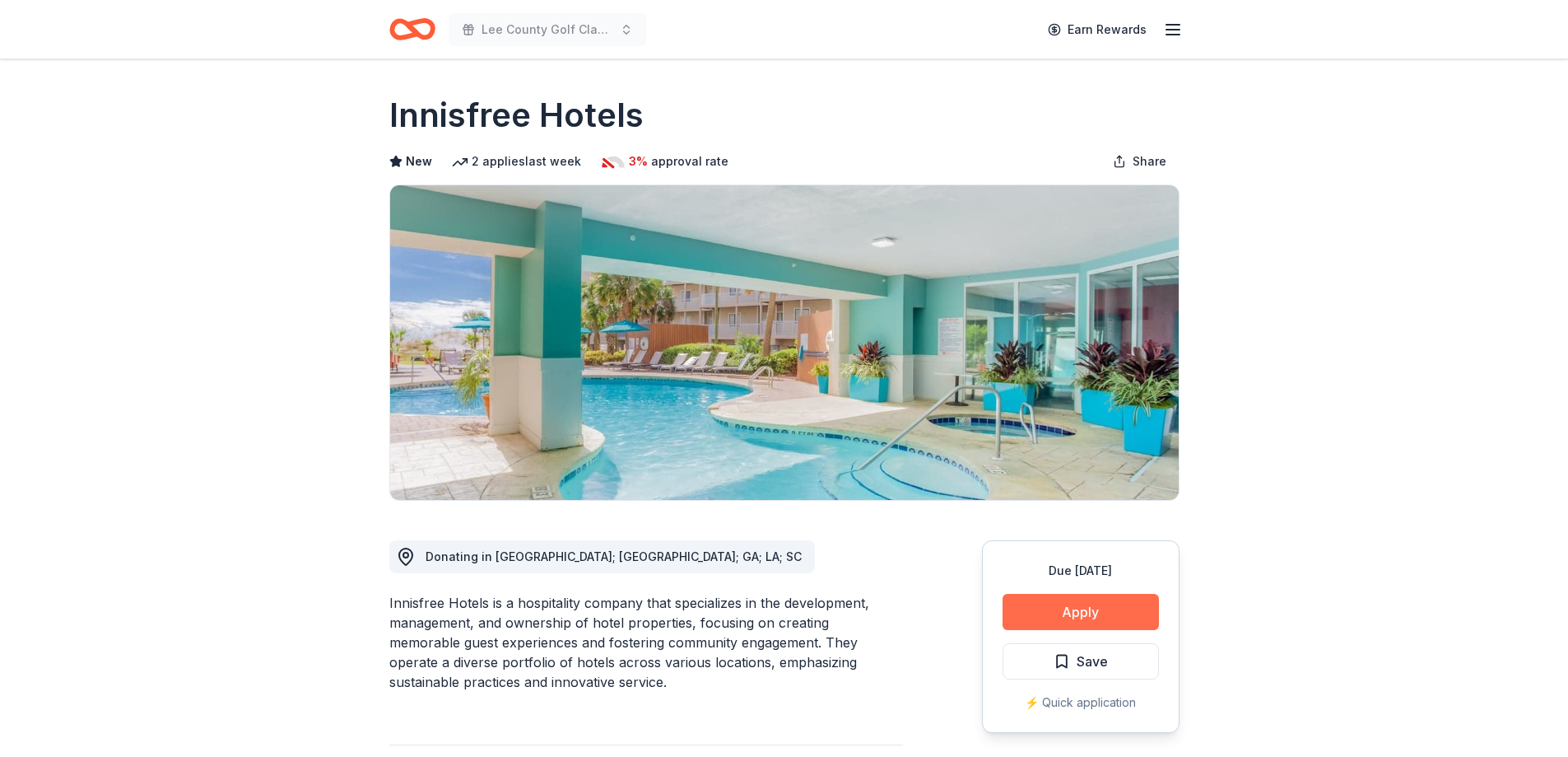
click at [1083, 613] on button "Apply" at bounding box center [1081, 612] width 156 height 36
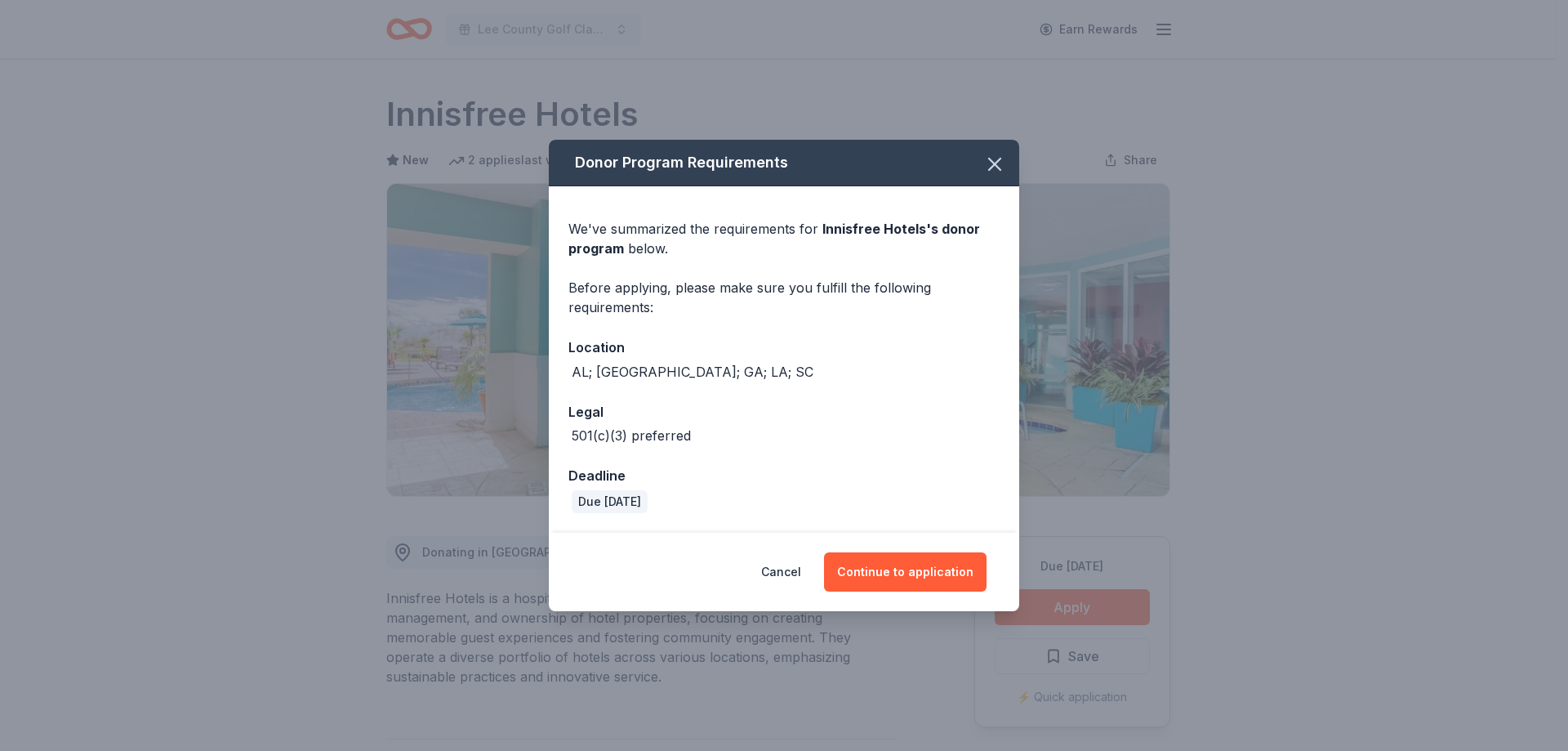
click at [1075, 644] on div "Donor Program Requirements We've summarized the requirements for Innisfree Hote…" at bounding box center [784, 375] width 1568 height 751
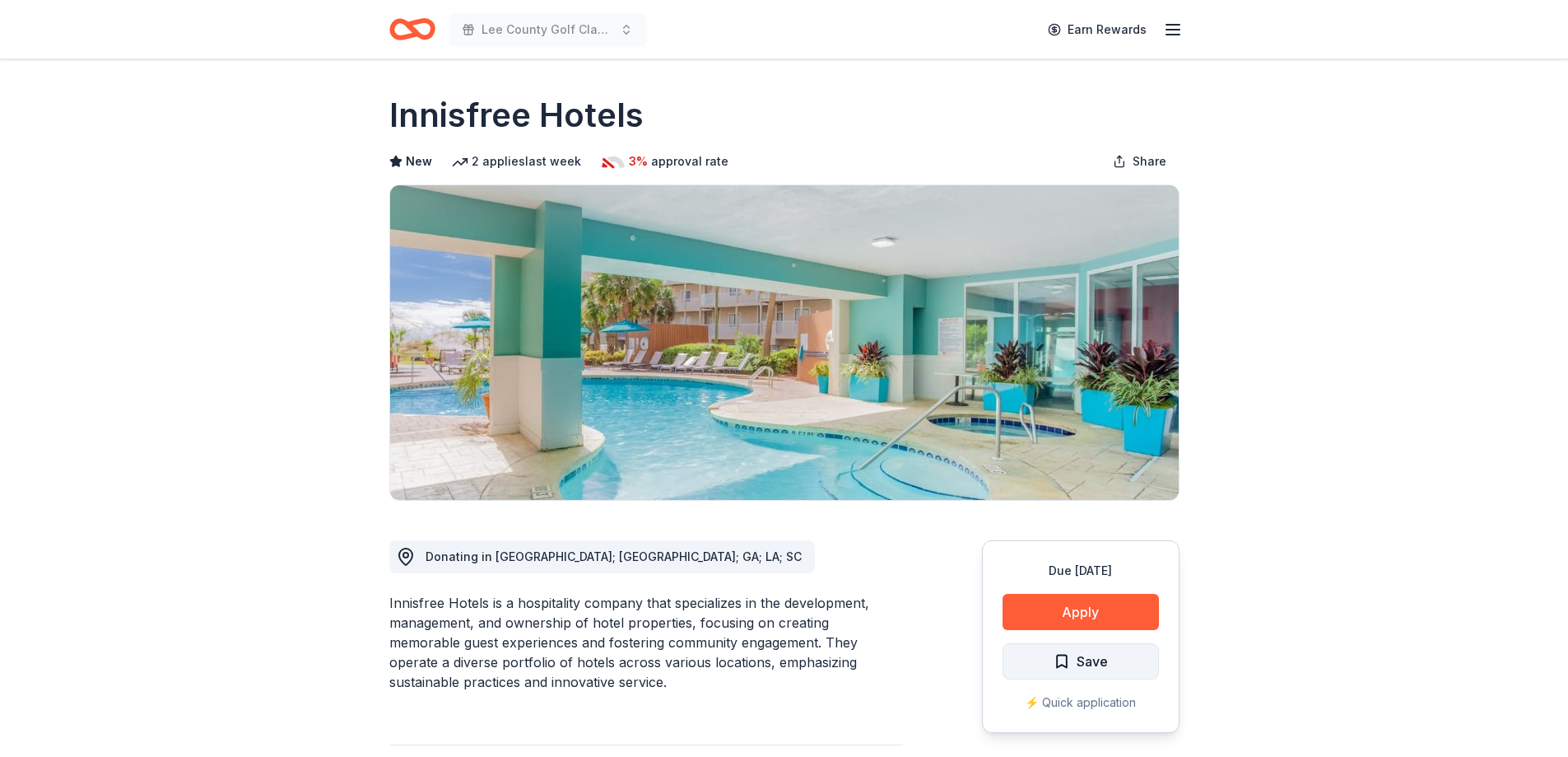
click at [1084, 654] on span "Save" at bounding box center [1092, 662] width 31 height 22
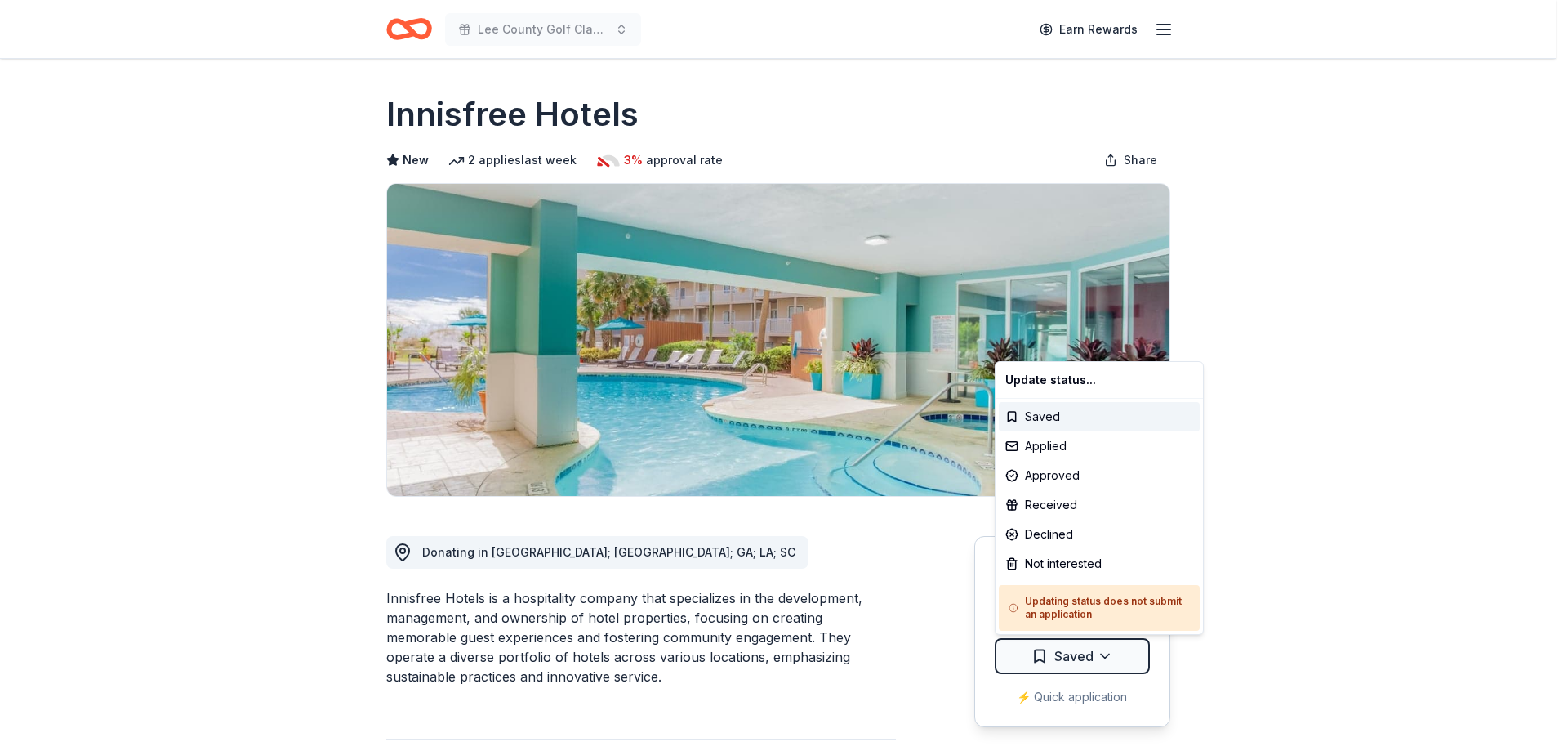
click at [1075, 649] on html "Lee County Golf Classic Earn Rewards Due in 46 days Share Innisfree Hotels New …" at bounding box center [784, 375] width 1568 height 751
click at [1017, 453] on div "Applied" at bounding box center [1099, 445] width 201 height 30
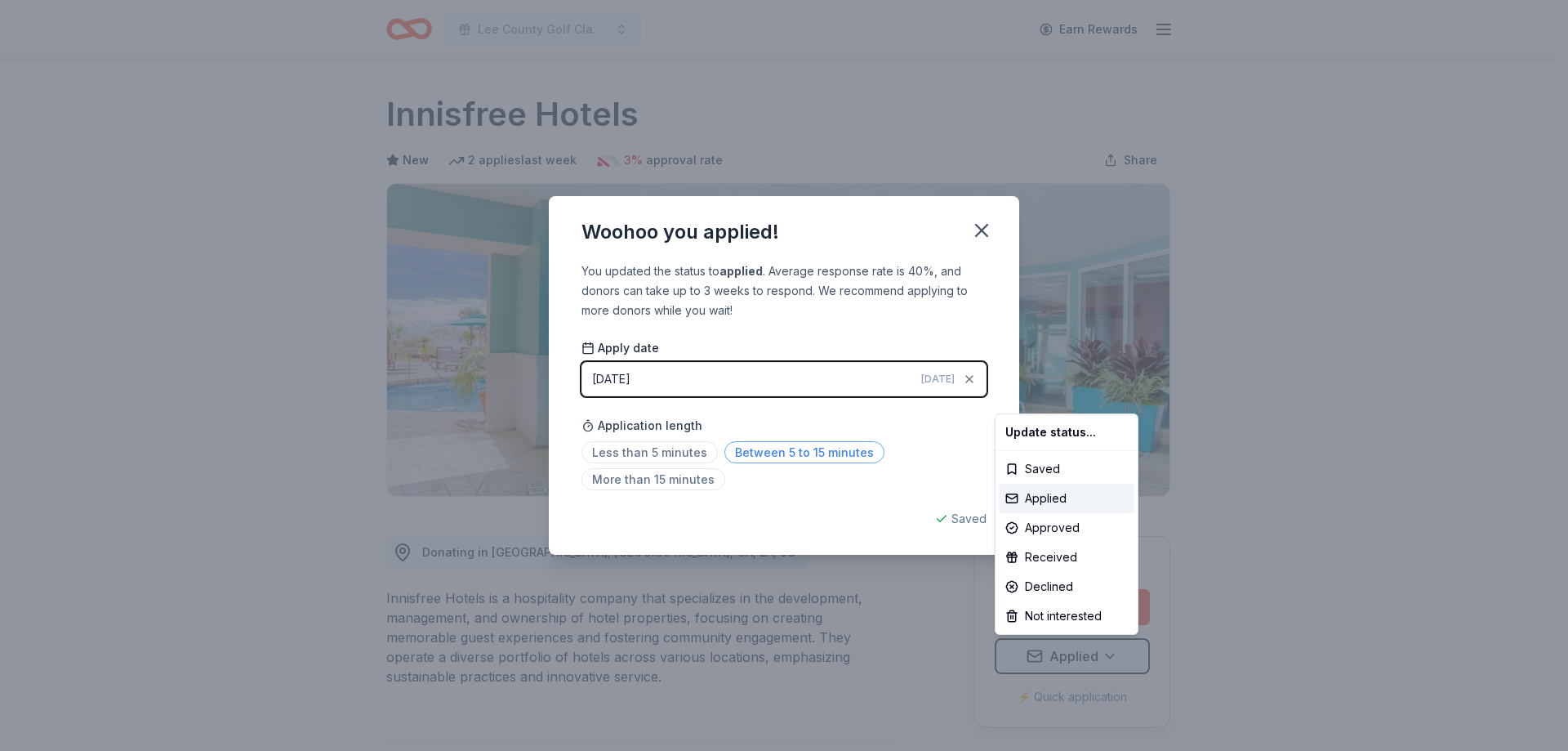
click at [757, 454] on html "Lee County Golf Classic Earn Rewards Due in 46 days Share Innisfree Hotels New …" at bounding box center [784, 375] width 1568 height 751
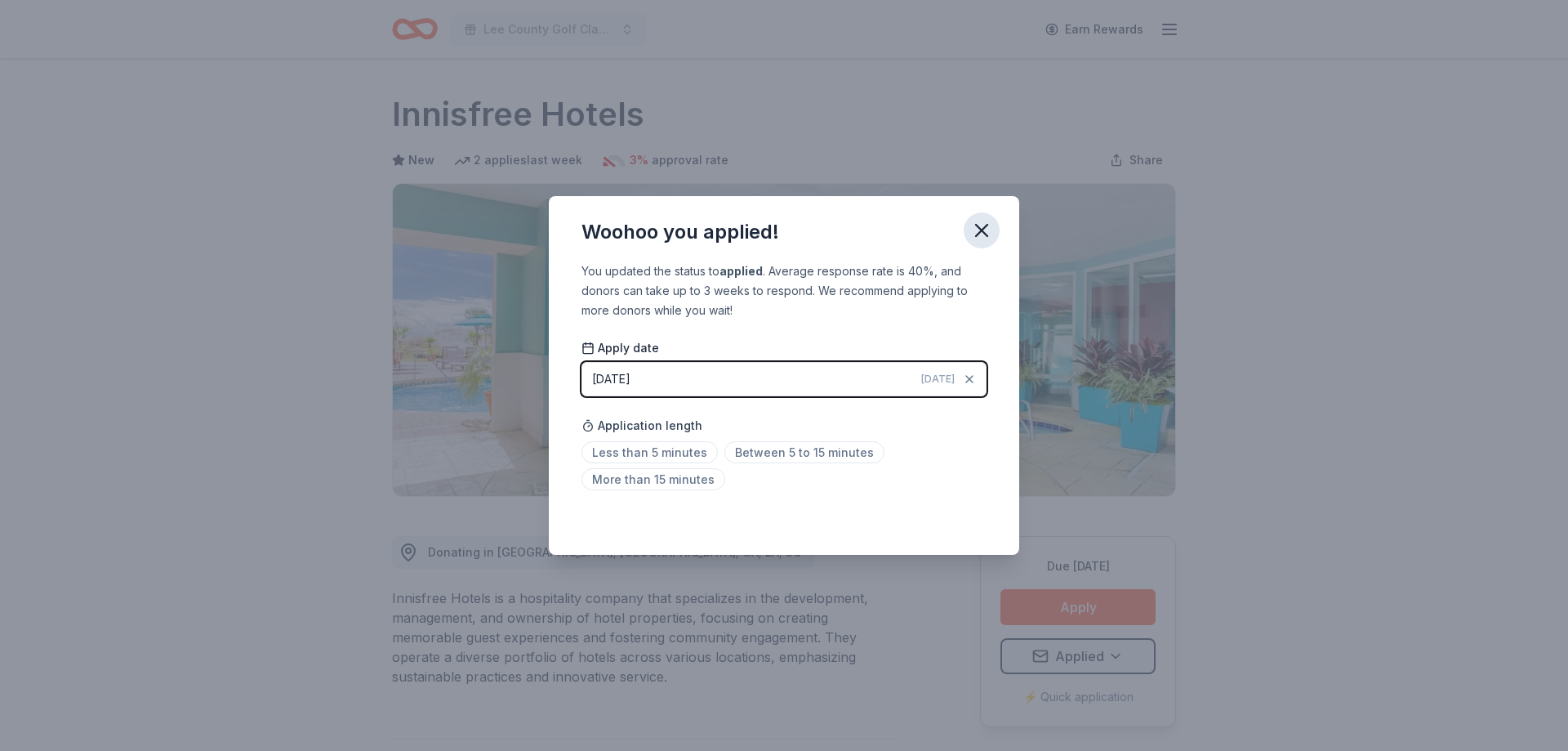
click at [979, 228] on icon "button" at bounding box center [981, 230] width 12 height 12
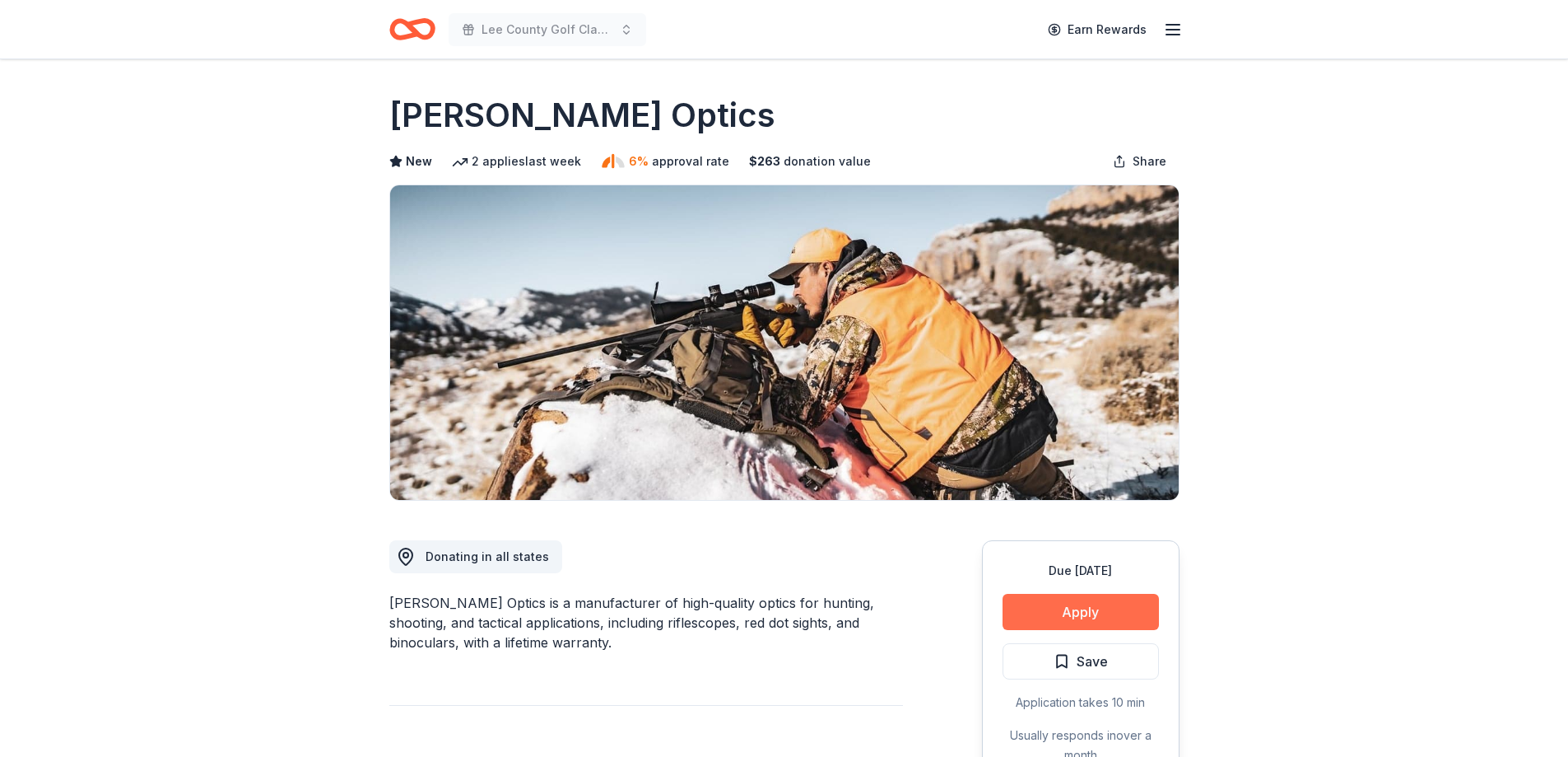
click at [1064, 607] on button "Apply" at bounding box center [1081, 612] width 156 height 36
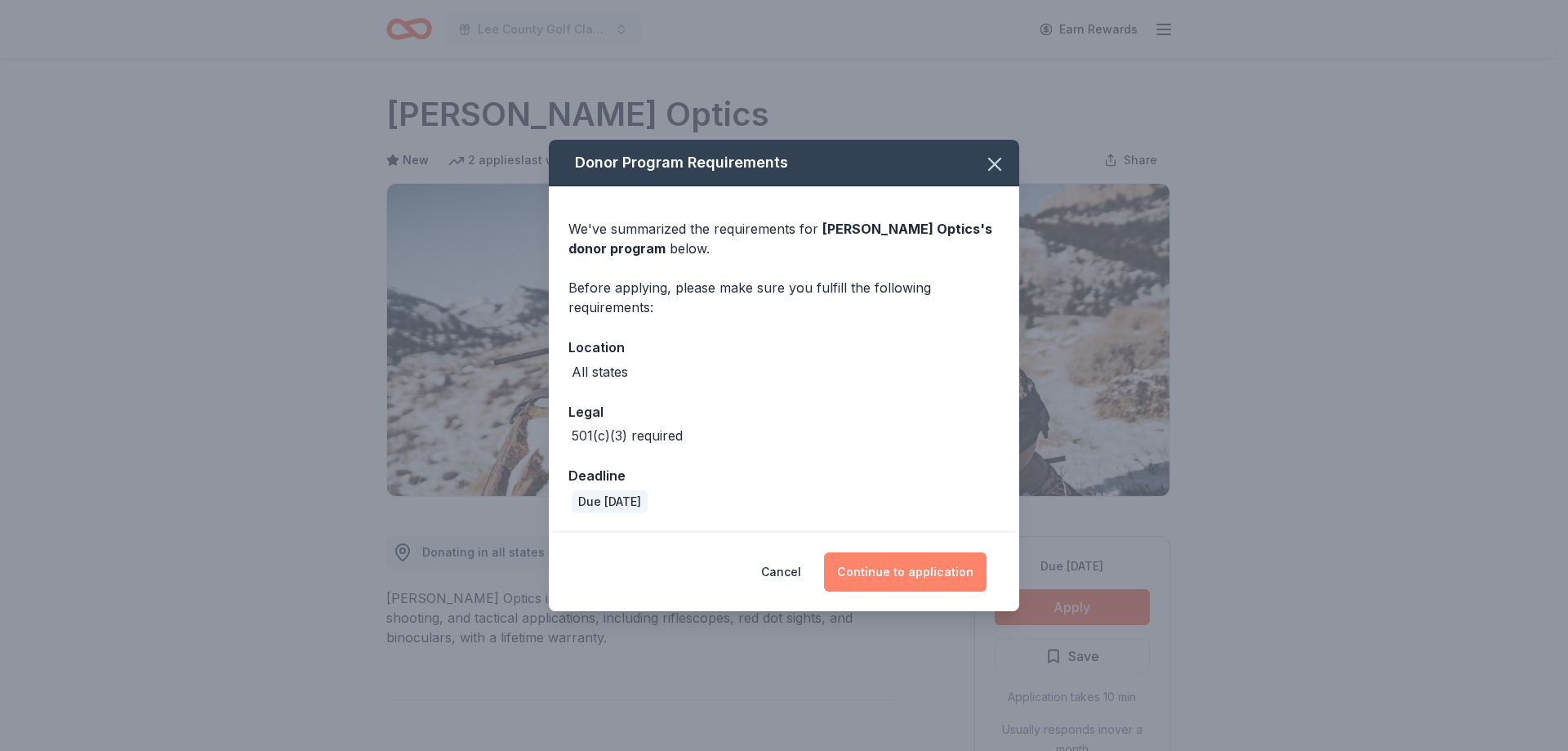
click at [893, 582] on button "Continue to application" at bounding box center [905, 571] width 162 height 39
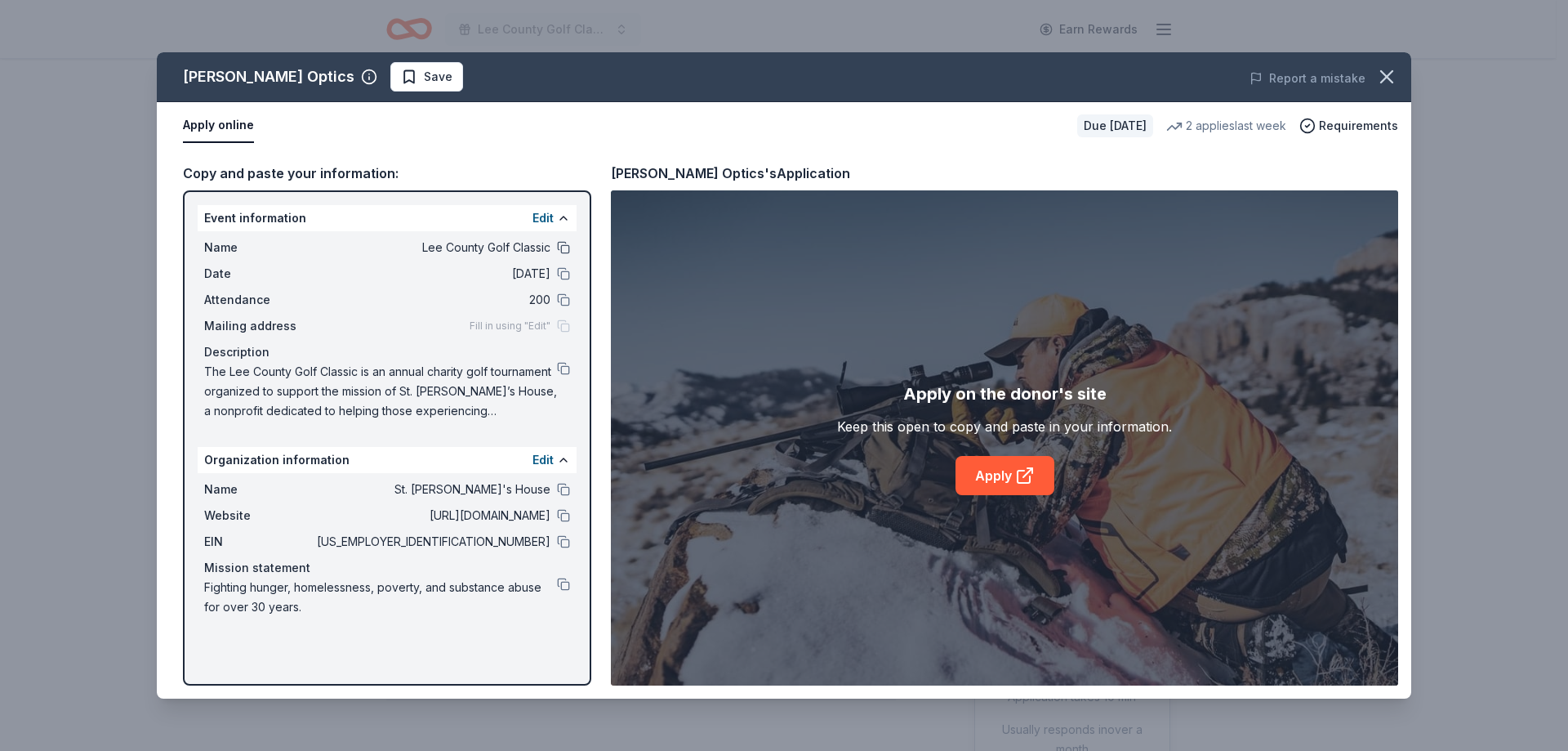
click at [559, 241] on button at bounding box center [563, 247] width 13 height 13
click at [559, 271] on button at bounding box center [563, 273] width 13 height 13
click at [568, 299] on button at bounding box center [563, 299] width 13 height 13
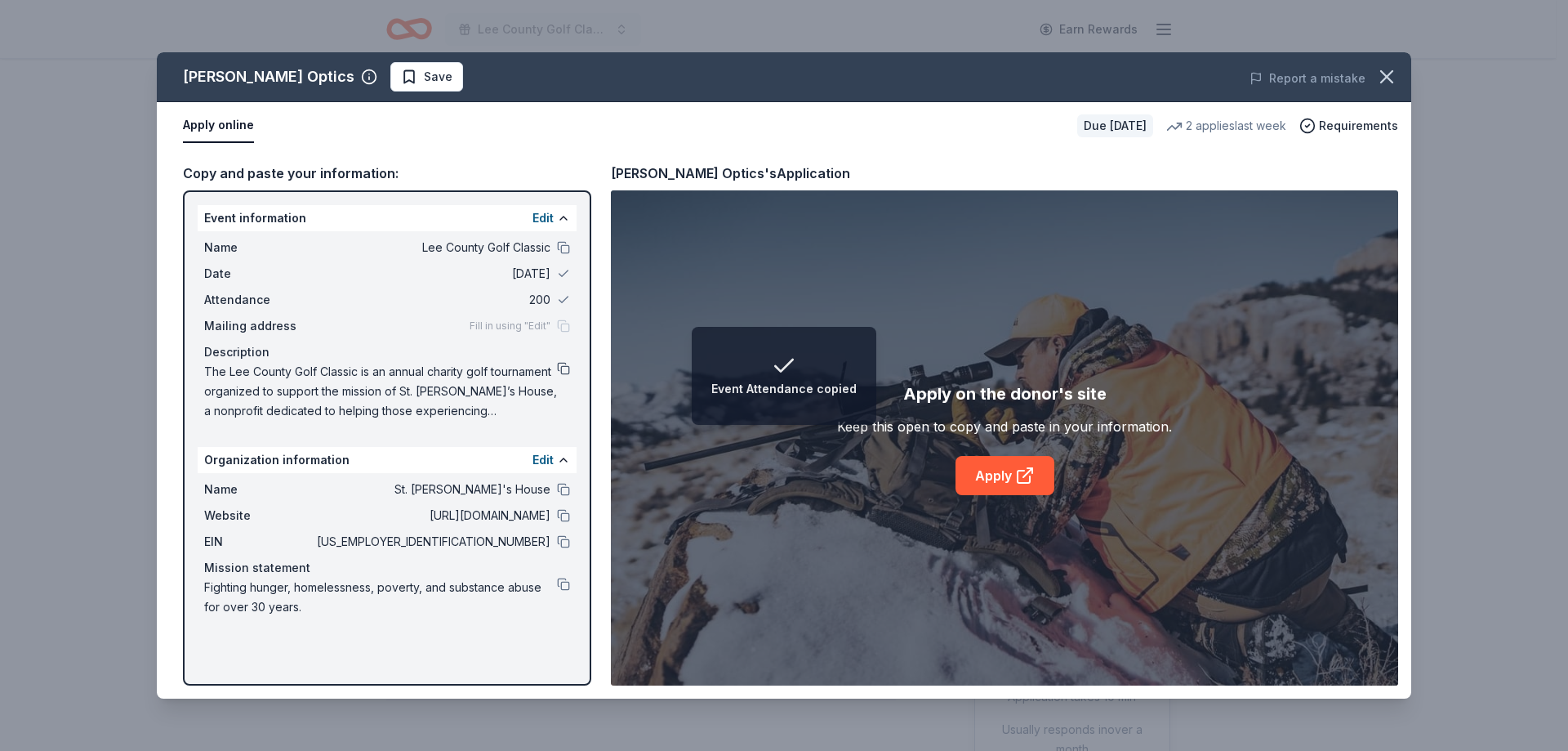
click at [567, 366] on button at bounding box center [563, 368] width 13 height 13
click at [564, 491] on button at bounding box center [563, 489] width 13 height 13
click at [561, 510] on button at bounding box center [563, 515] width 13 height 13
click at [560, 539] on button at bounding box center [563, 541] width 13 height 13
click at [561, 583] on button at bounding box center [563, 584] width 13 height 13
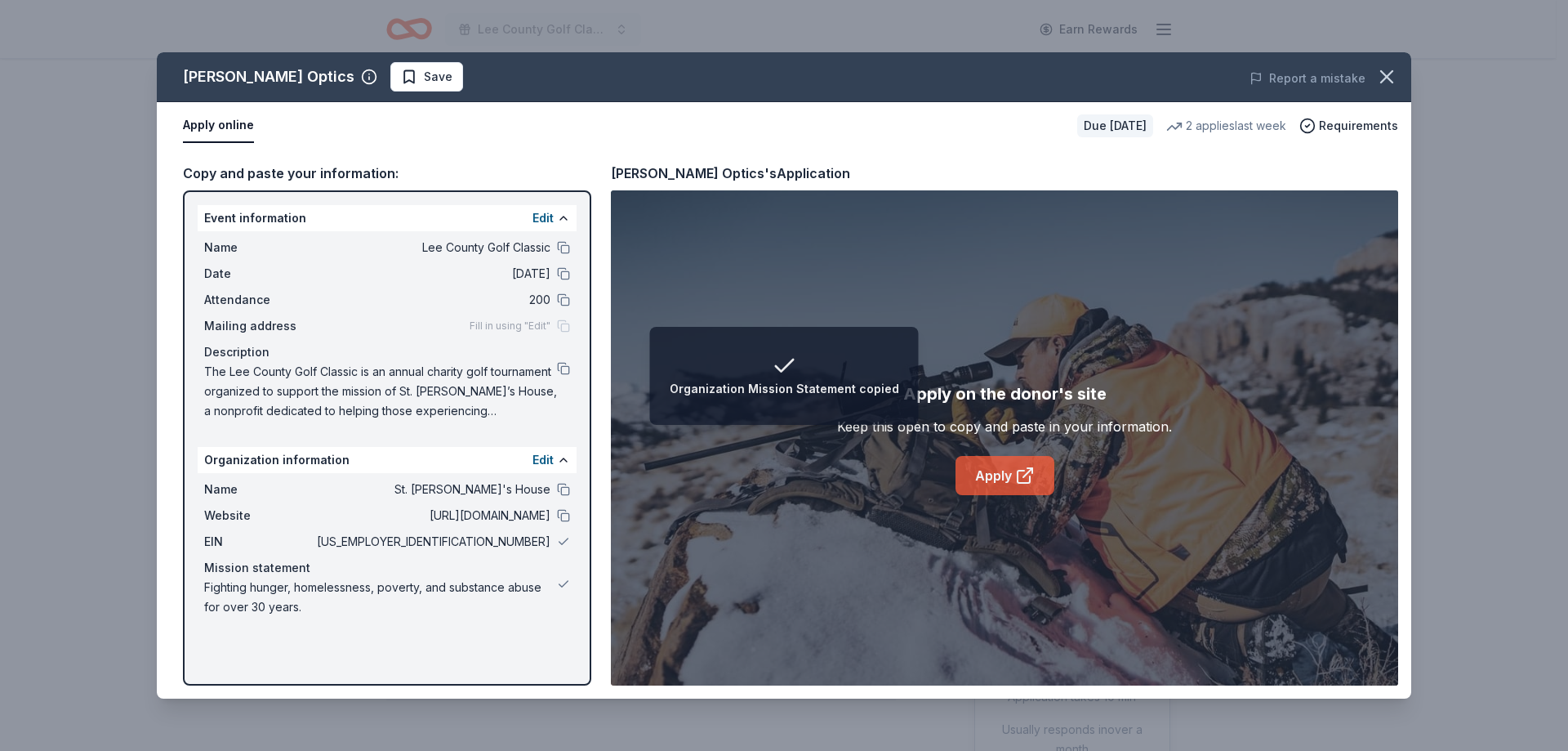
click at [995, 481] on link "Apply" at bounding box center [1005, 475] width 99 height 39
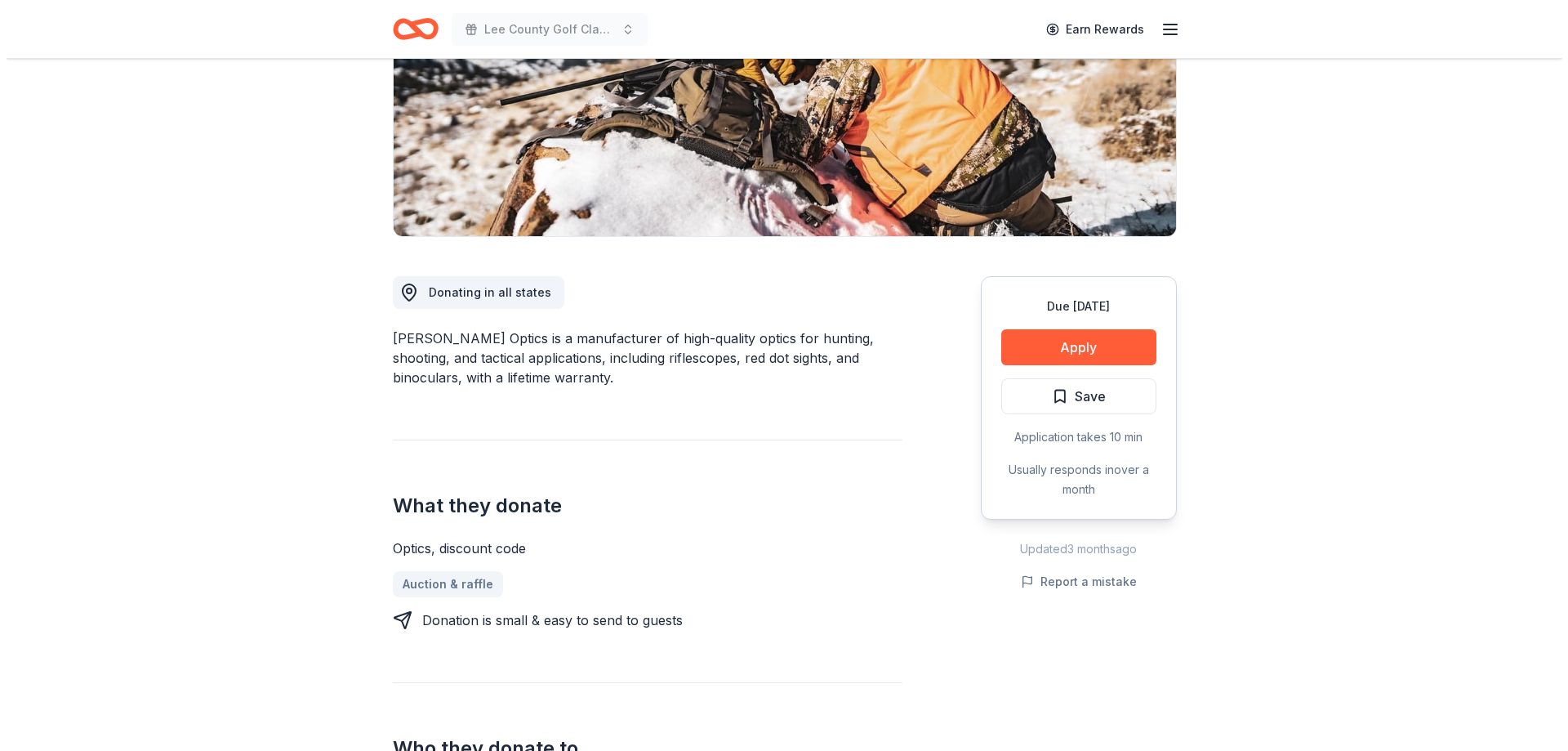
scroll to position [272, 0]
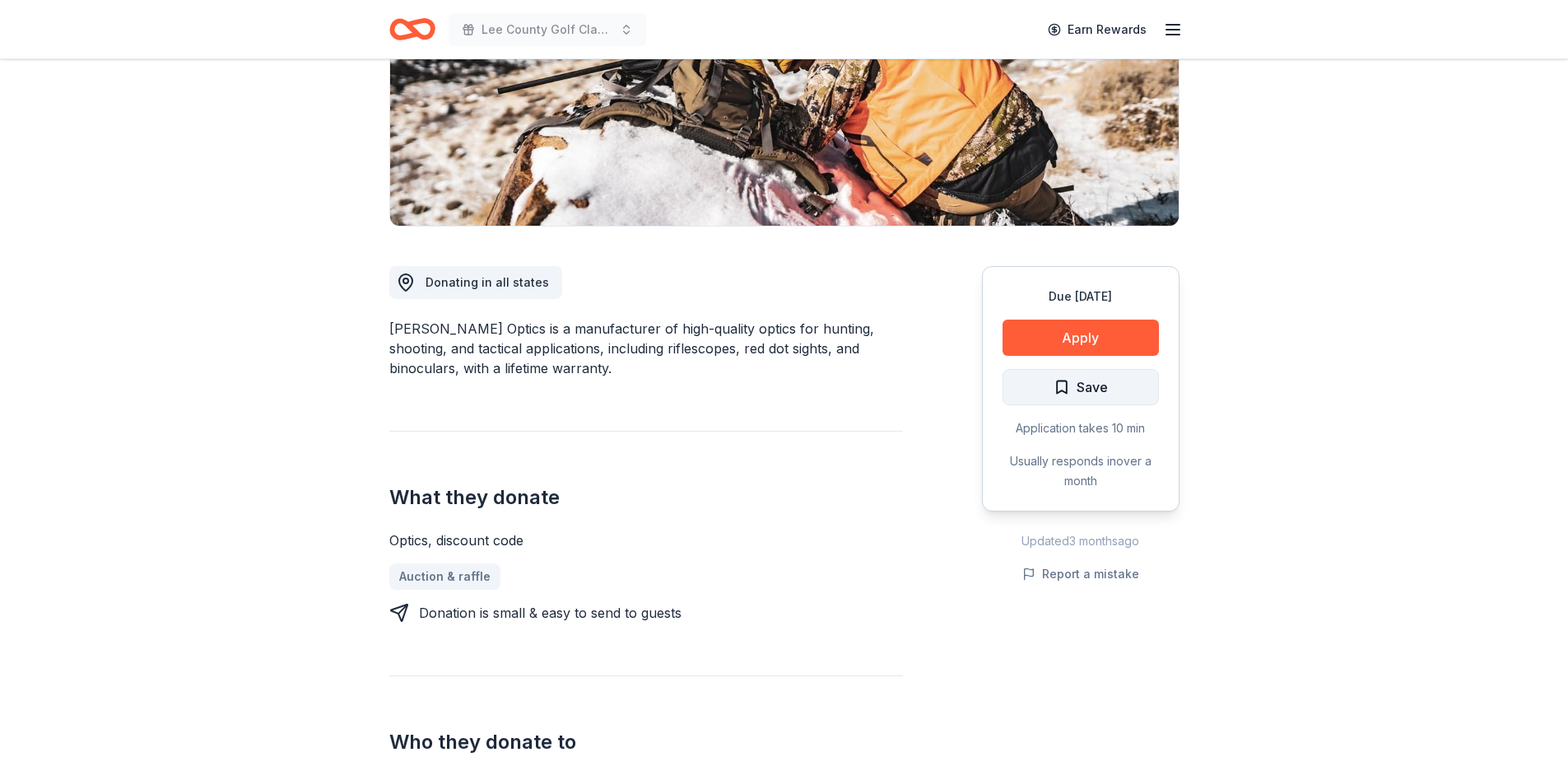
click at [1079, 393] on span "Save" at bounding box center [1092, 387] width 31 height 22
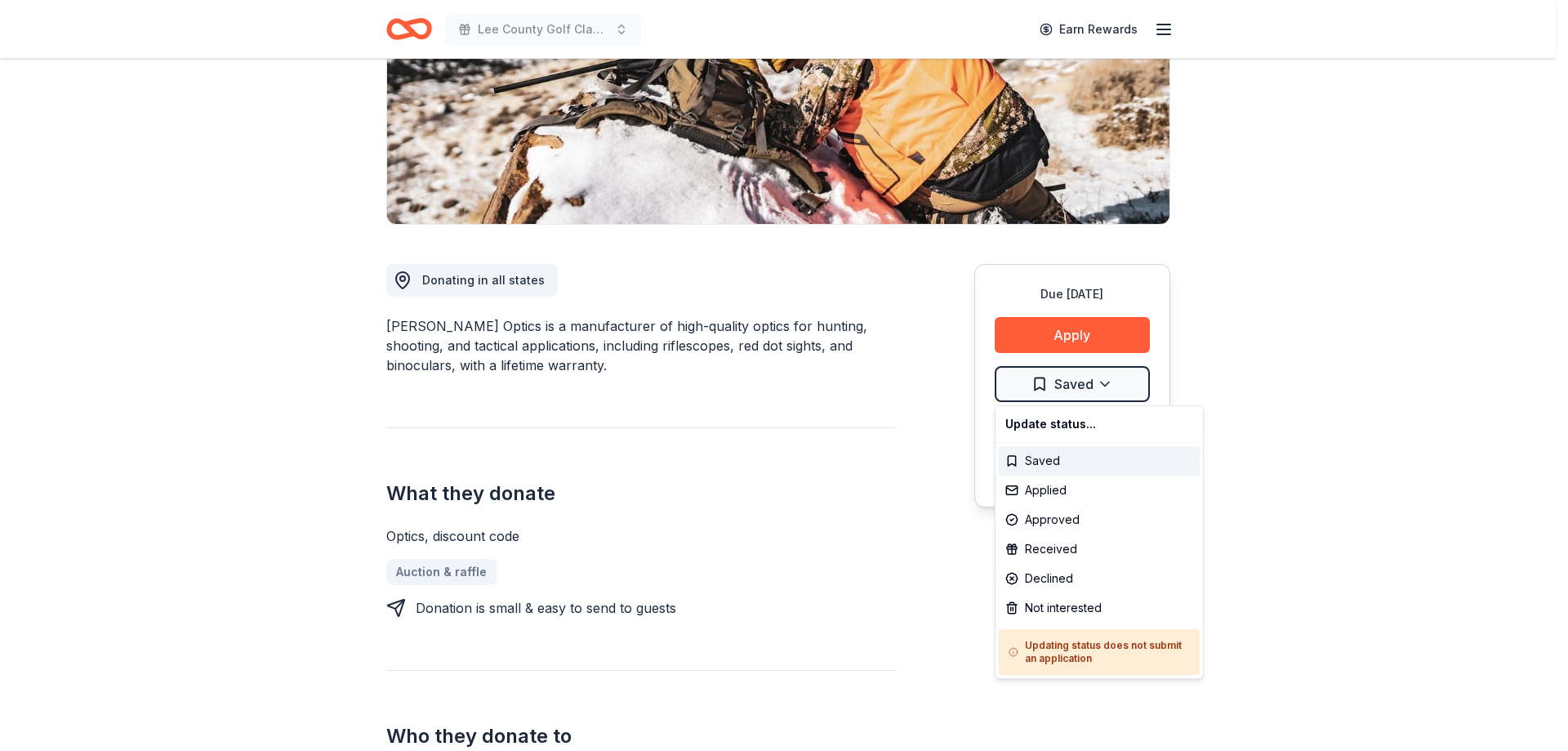
click at [1071, 390] on html "Lee County Golf Classic Earn Rewards Due [DATE] Share [PERSON_NAME] Optics New …" at bounding box center [784, 103] width 1568 height 751
click at [1019, 488] on div "Applied" at bounding box center [1099, 490] width 201 height 30
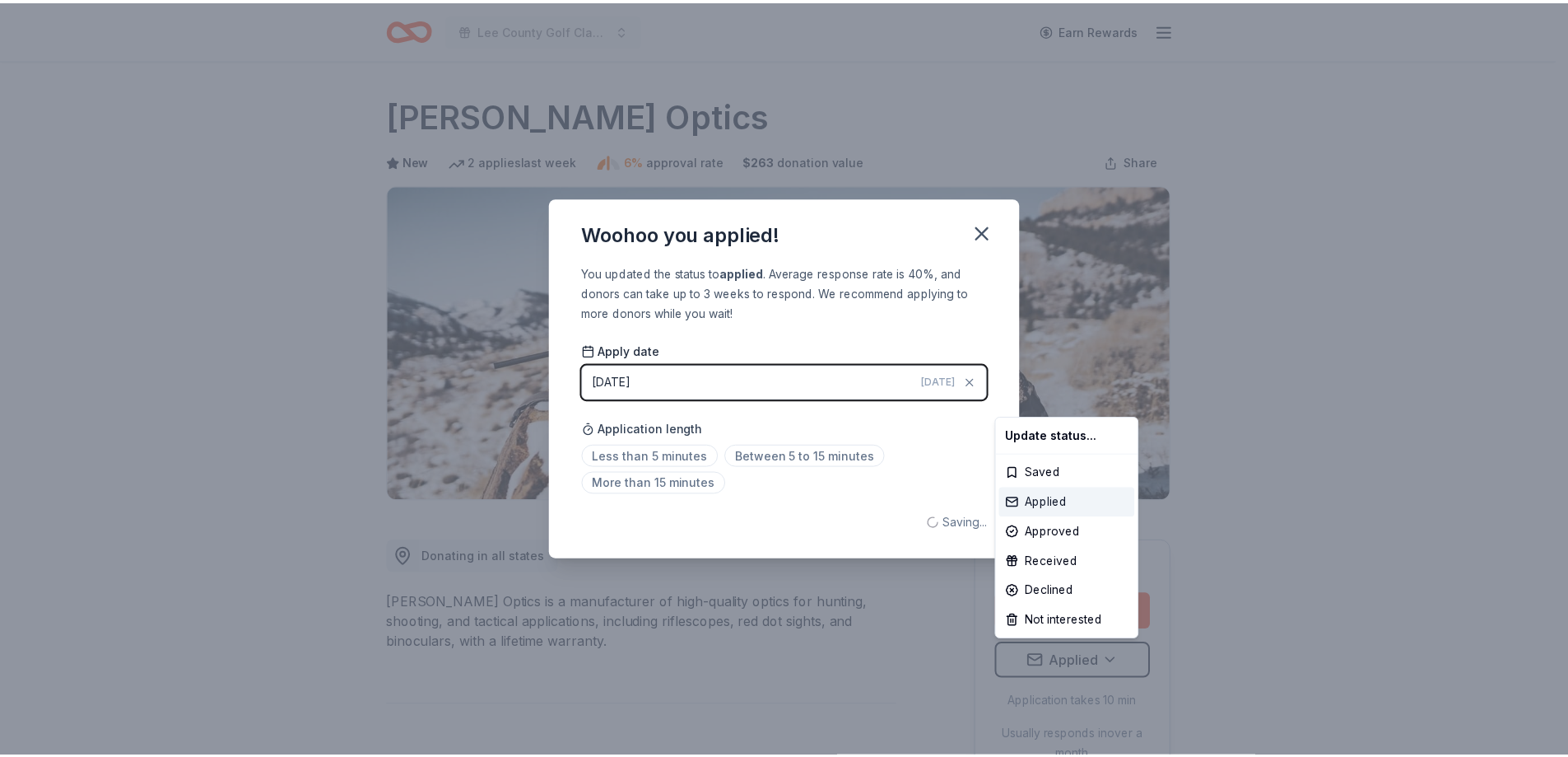
scroll to position [0, 0]
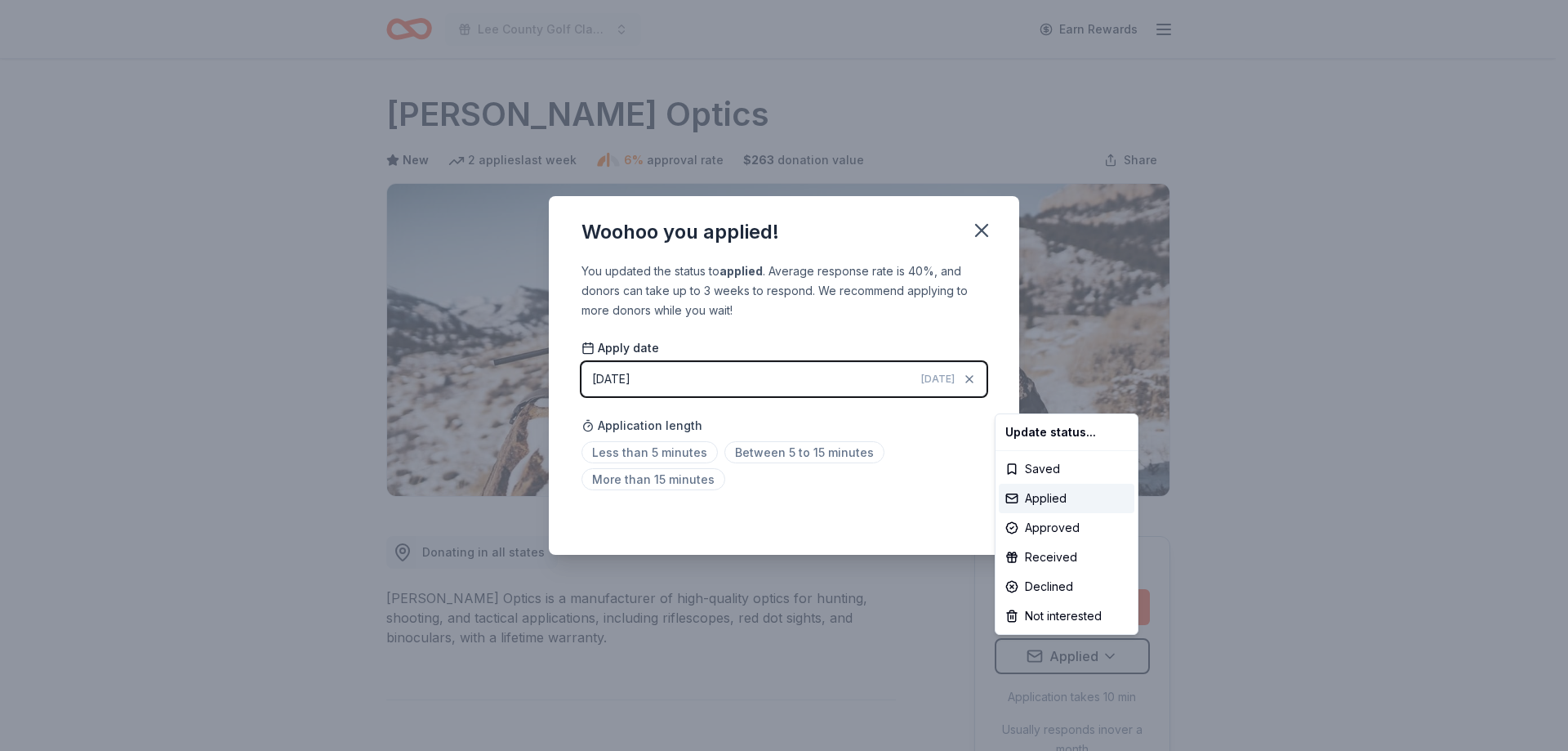
click at [744, 453] on html "Lee County Golf Classic Earn Rewards Due [DATE] Share [PERSON_NAME] Optics New …" at bounding box center [784, 375] width 1568 height 751
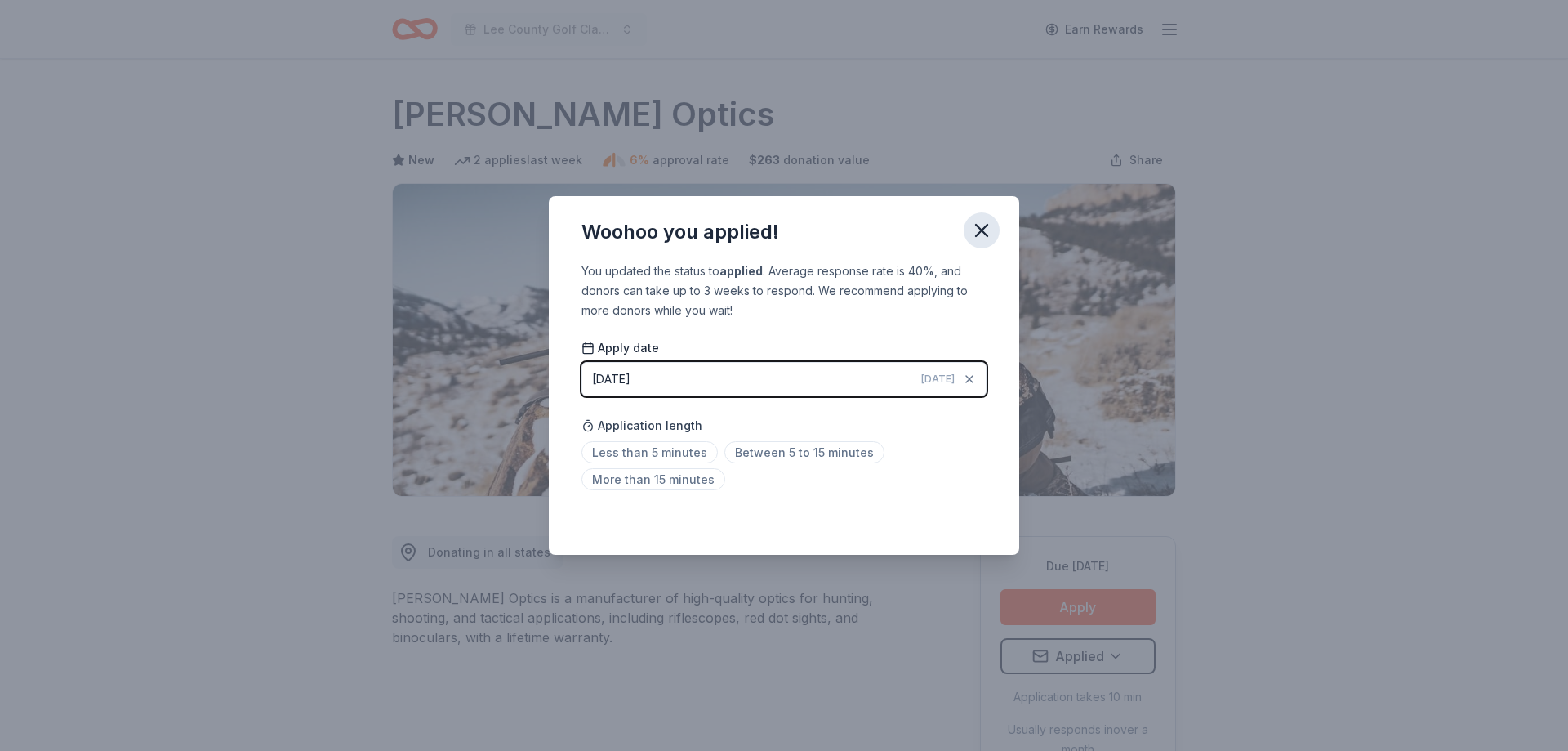
click at [980, 224] on icon "button" at bounding box center [980, 230] width 23 height 23
